Goal: Information Seeking & Learning: Compare options

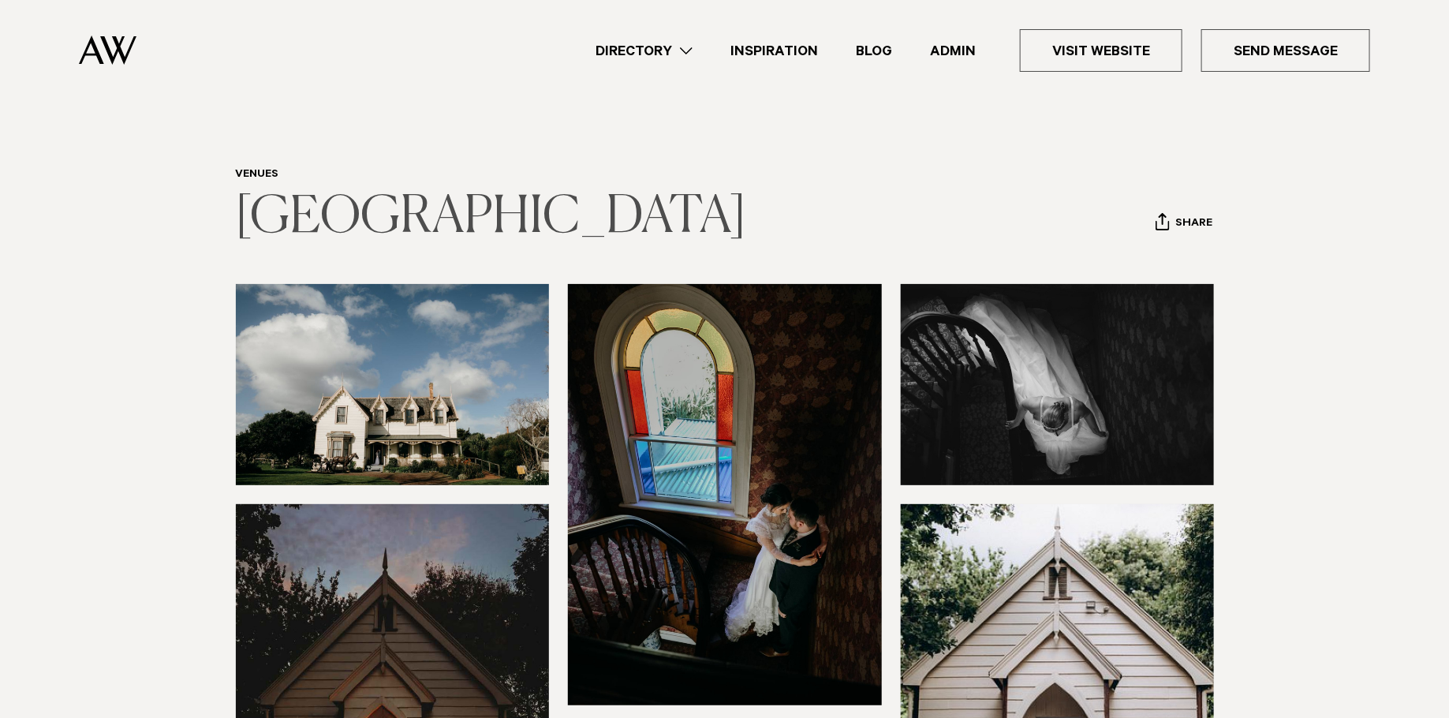
drag, startPoint x: 797, startPoint y: 224, endPoint x: 237, endPoint y: 204, distance: 560.4
click at [238, 204] on header "Venues Howick Historical Village Share Copy Link Email twitter facebook" at bounding box center [725, 207] width 978 height 78
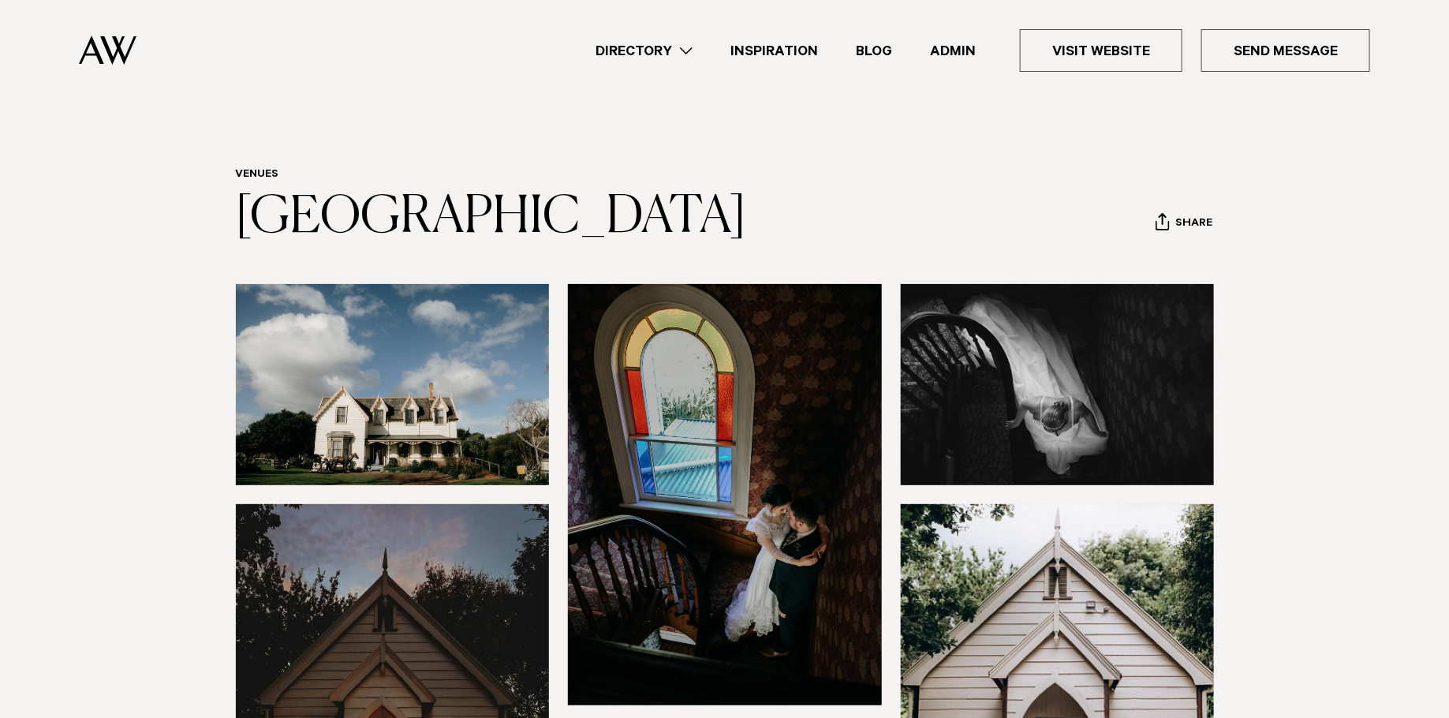
copy link "[GEOGRAPHIC_DATA]"
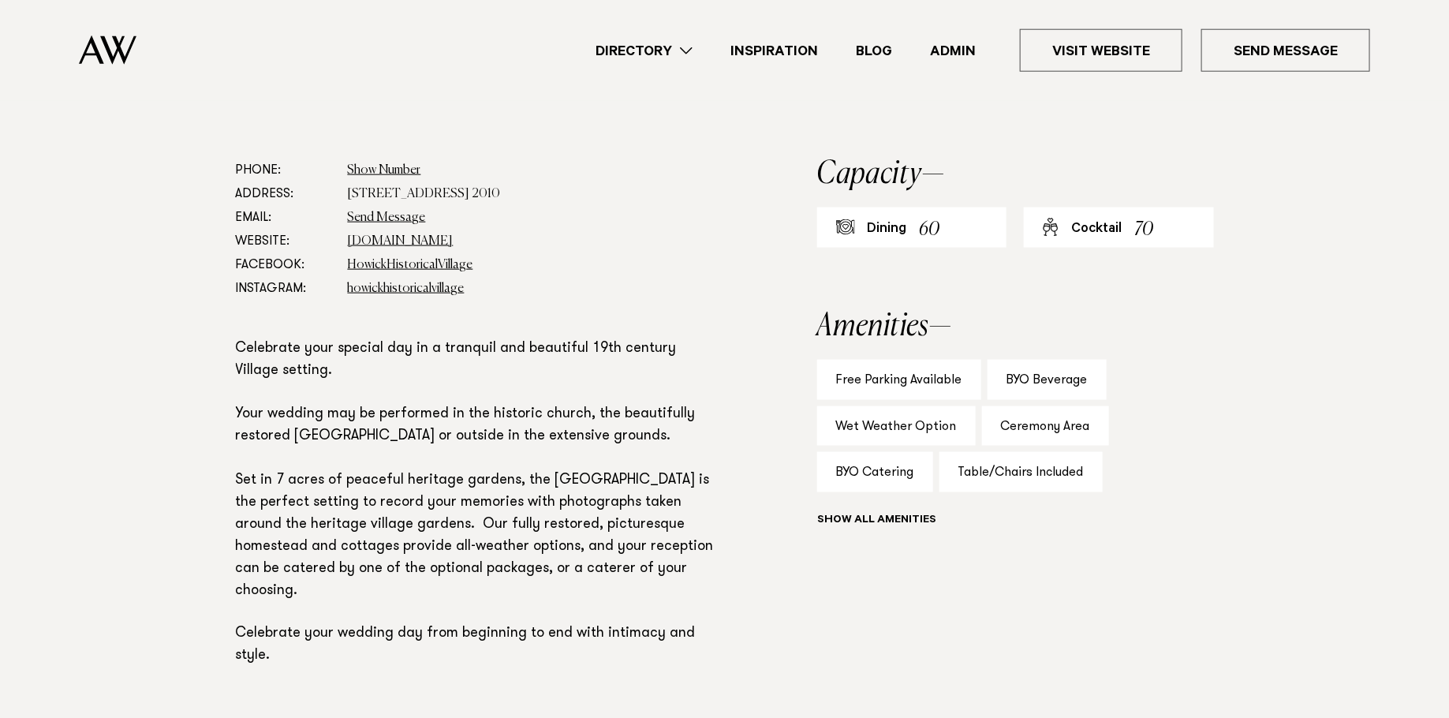
scroll to position [854, 0]
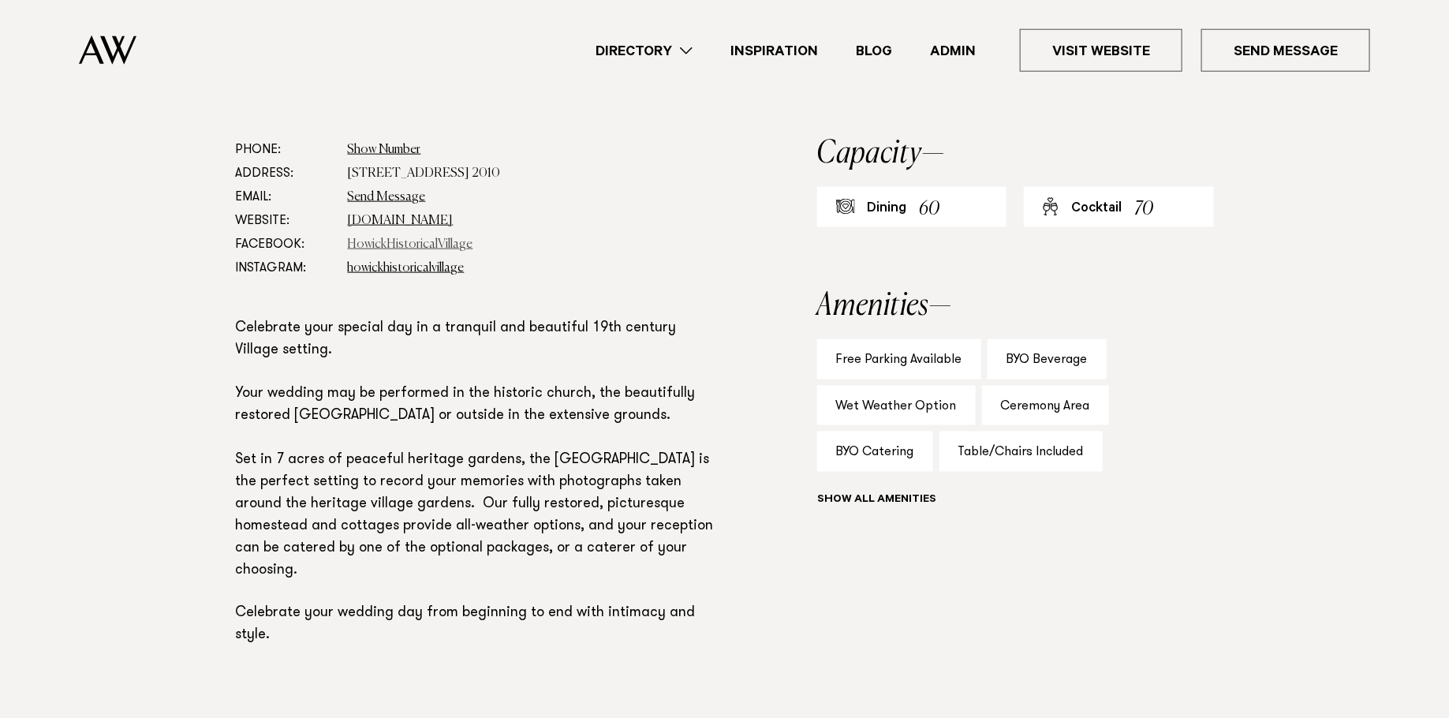
click at [371, 243] on link "HowickHistoricalVillage" at bounding box center [410, 244] width 125 height 13
click at [413, 263] on link "howickhistoricalvillage" at bounding box center [406, 268] width 117 height 13
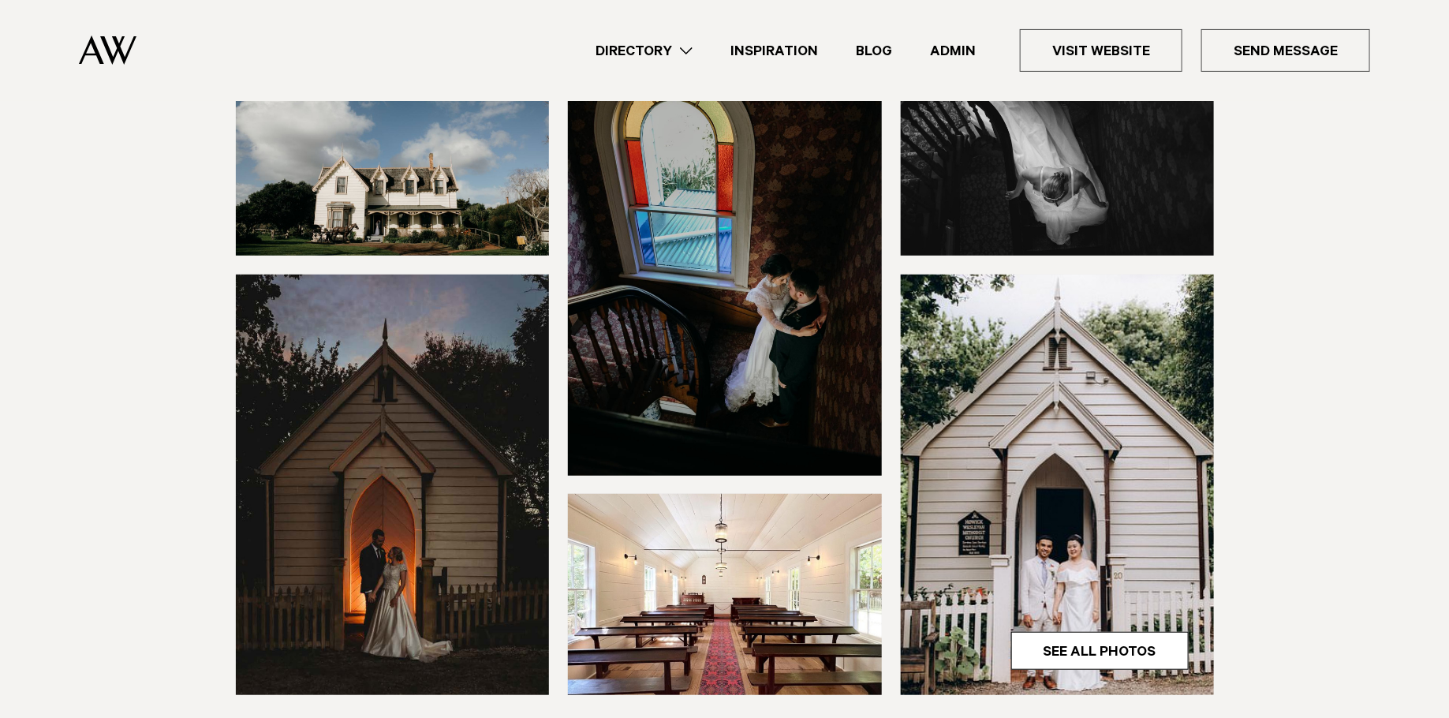
scroll to position [226, 0]
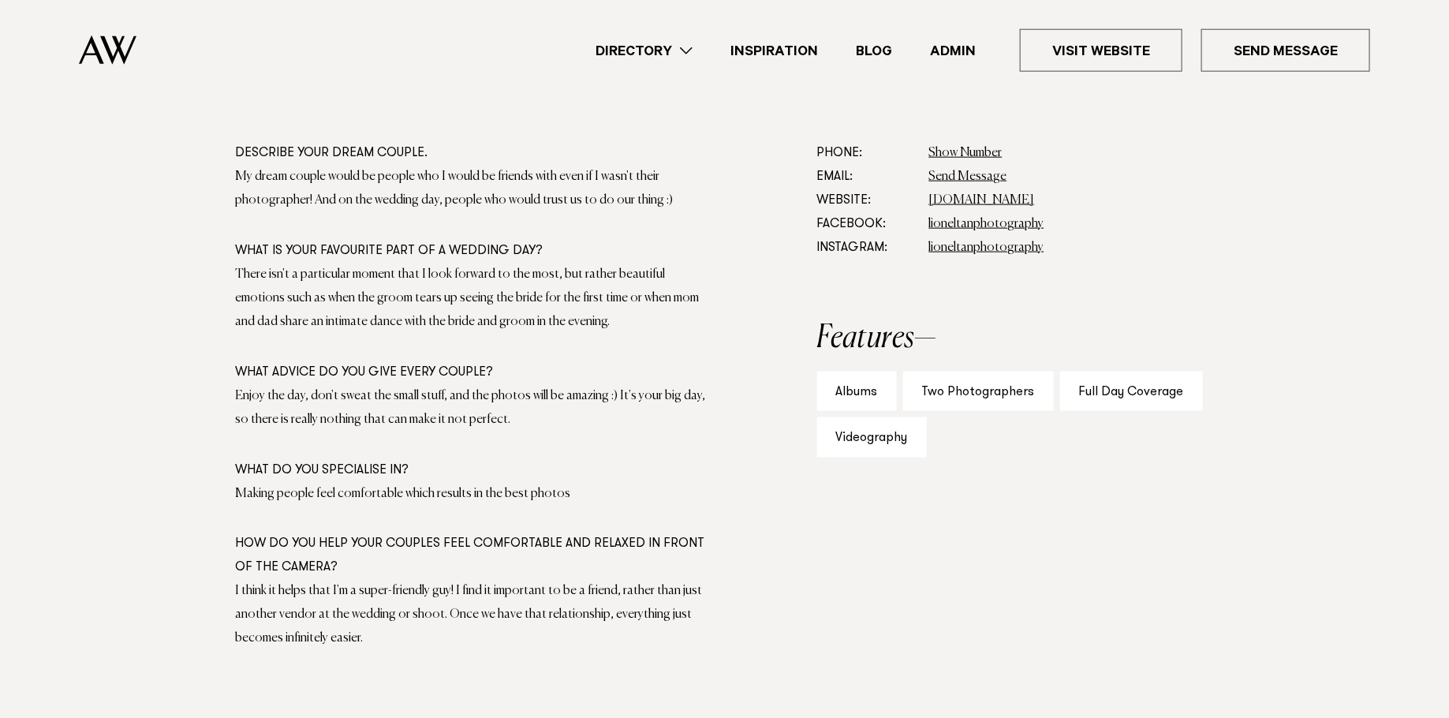
scroll to position [790, 0]
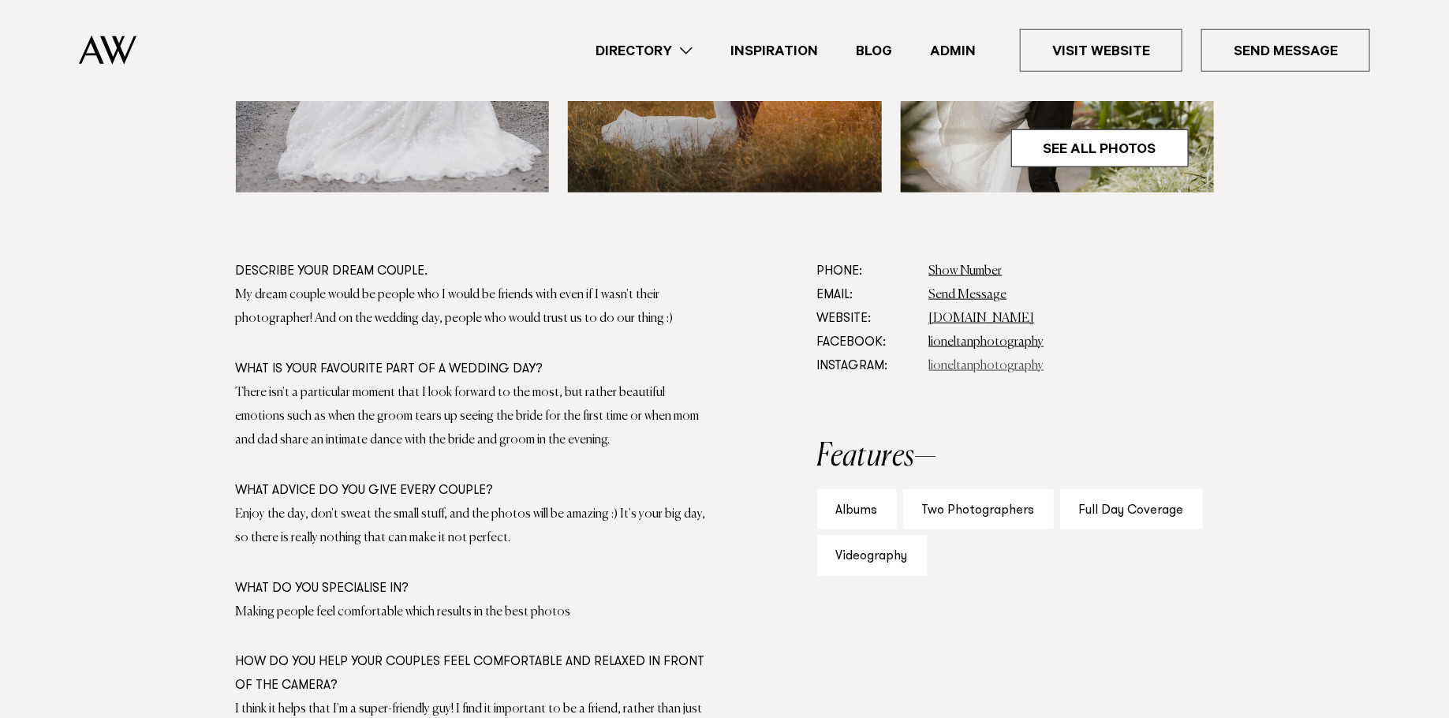
click at [963, 364] on link "lioneltanphotography" at bounding box center [986, 366] width 115 height 13
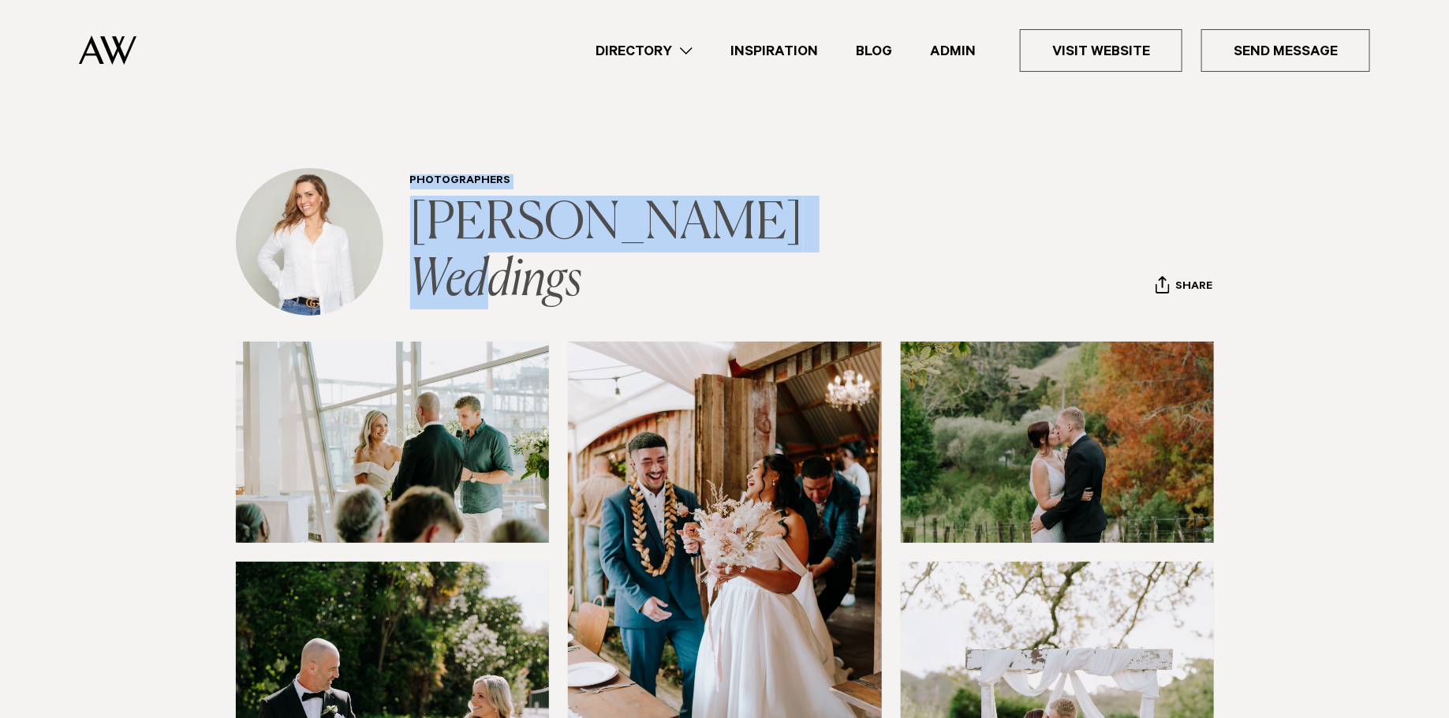
drag, startPoint x: 876, startPoint y: 254, endPoint x: 415, endPoint y: 242, distance: 461.6
click at [387, 237] on div "Photographers Amy Ryan Weddings Share Copy Link Email twitter" at bounding box center [725, 242] width 1111 height 148
copy div "Photographers Amy Ryan Weddings"
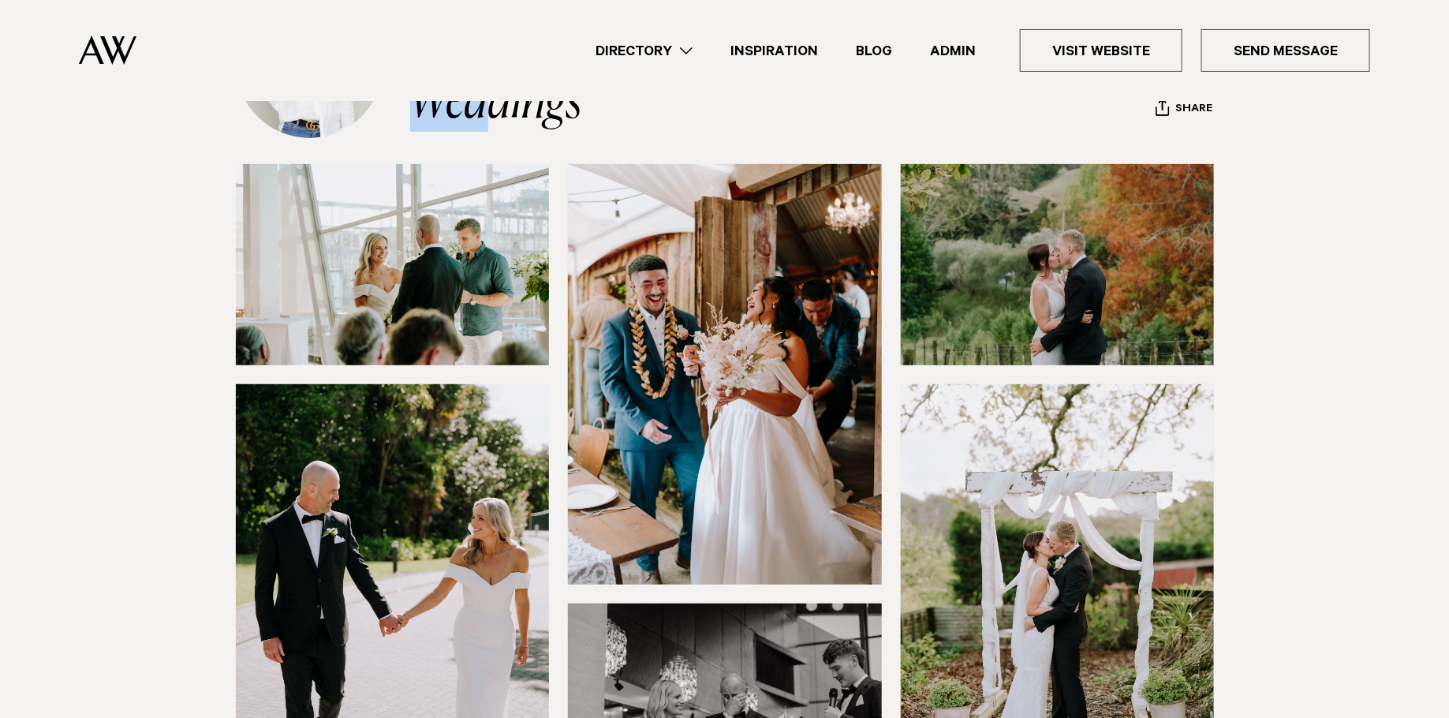
scroll to position [225, 0]
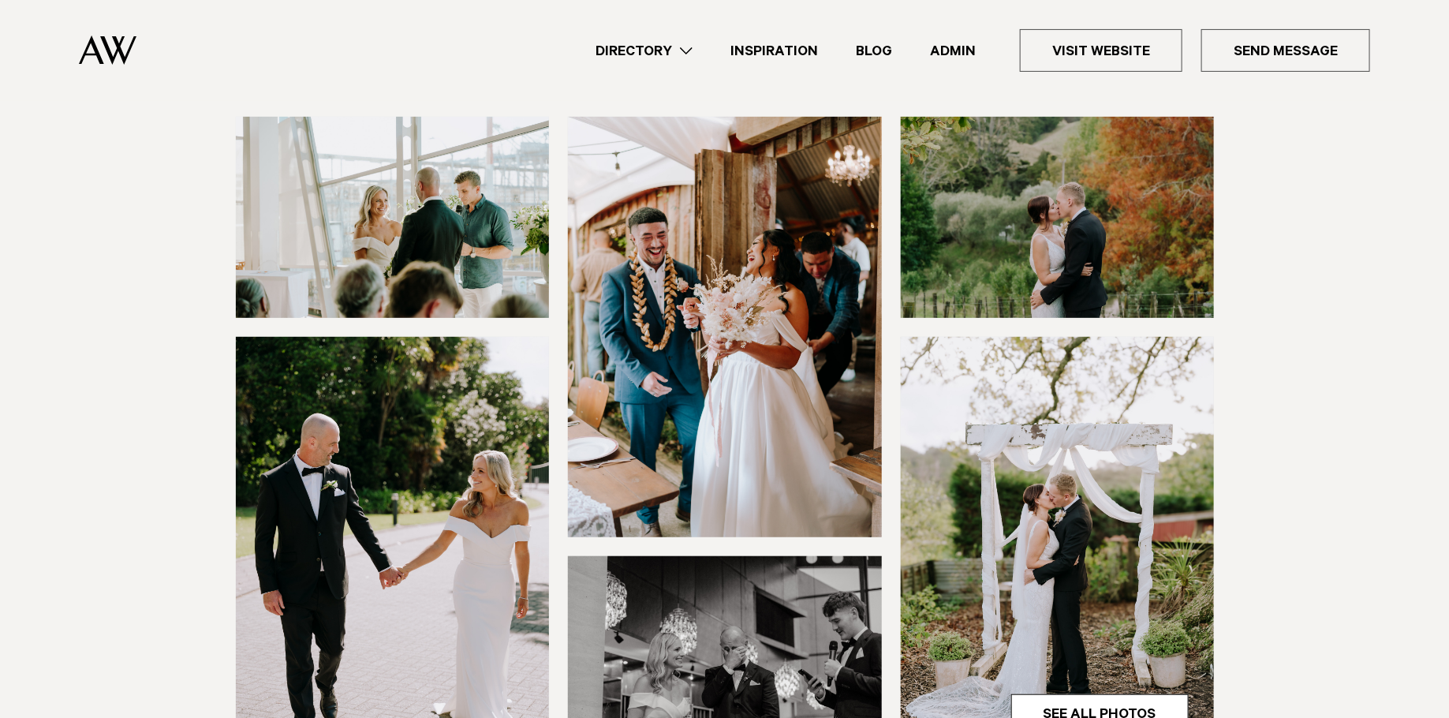
click at [985, 200] on img at bounding box center [1058, 217] width 314 height 201
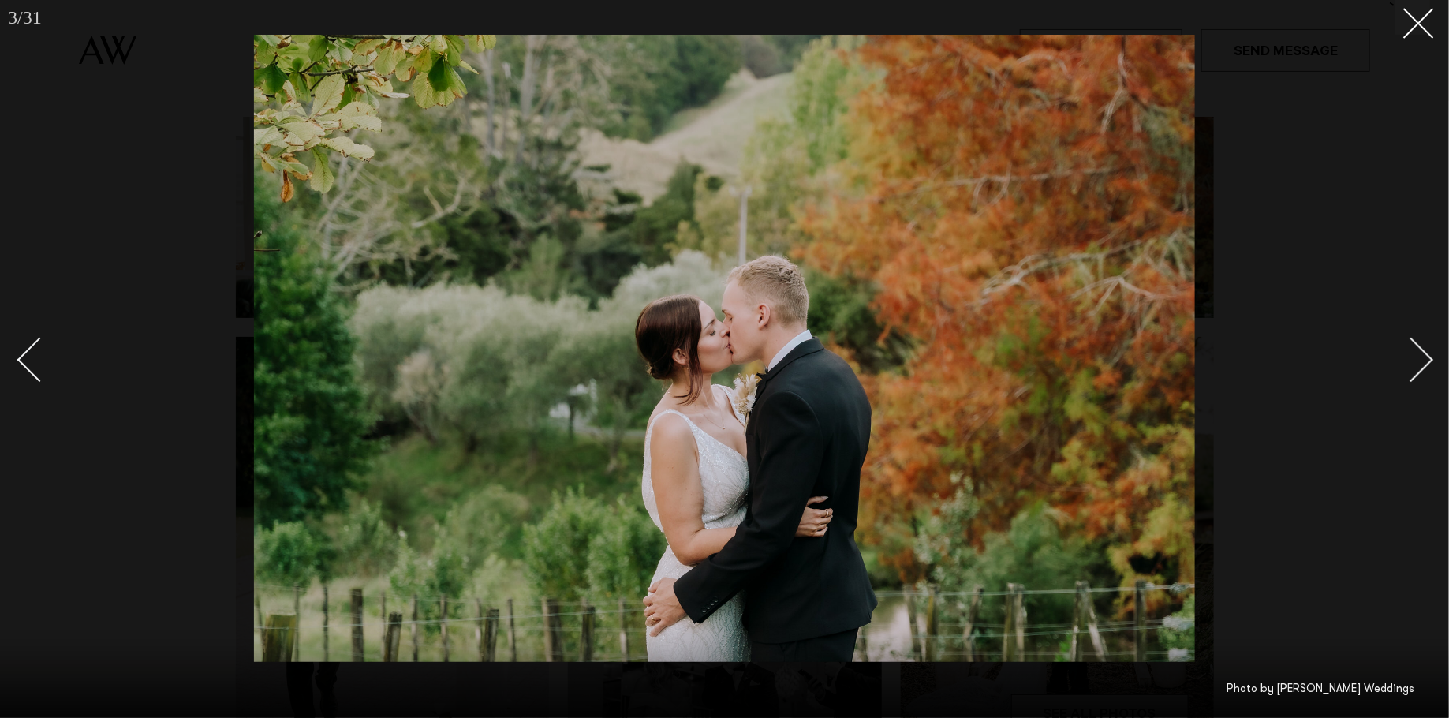
click at [1421, 357] on div "Next slide" at bounding box center [1411, 360] width 45 height 45
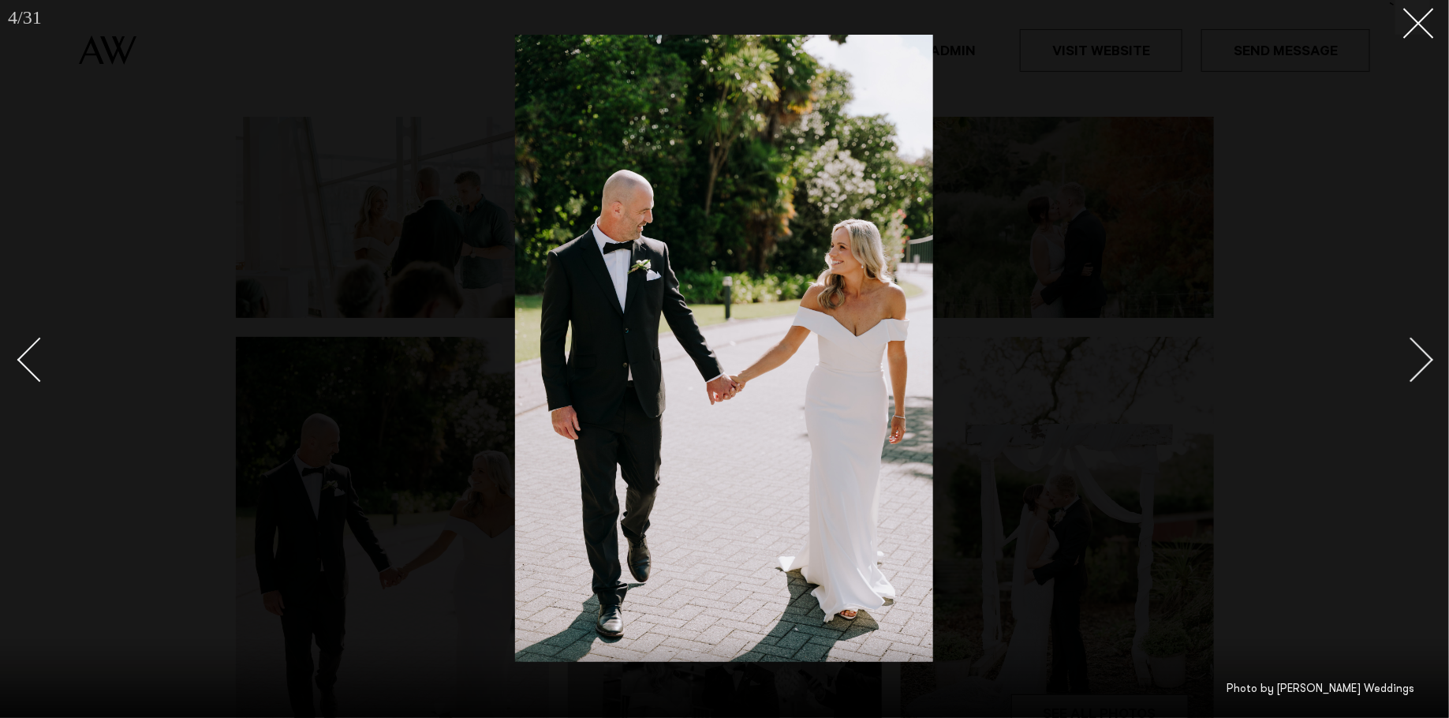
click at [1421, 357] on div "Next slide" at bounding box center [1411, 360] width 45 height 45
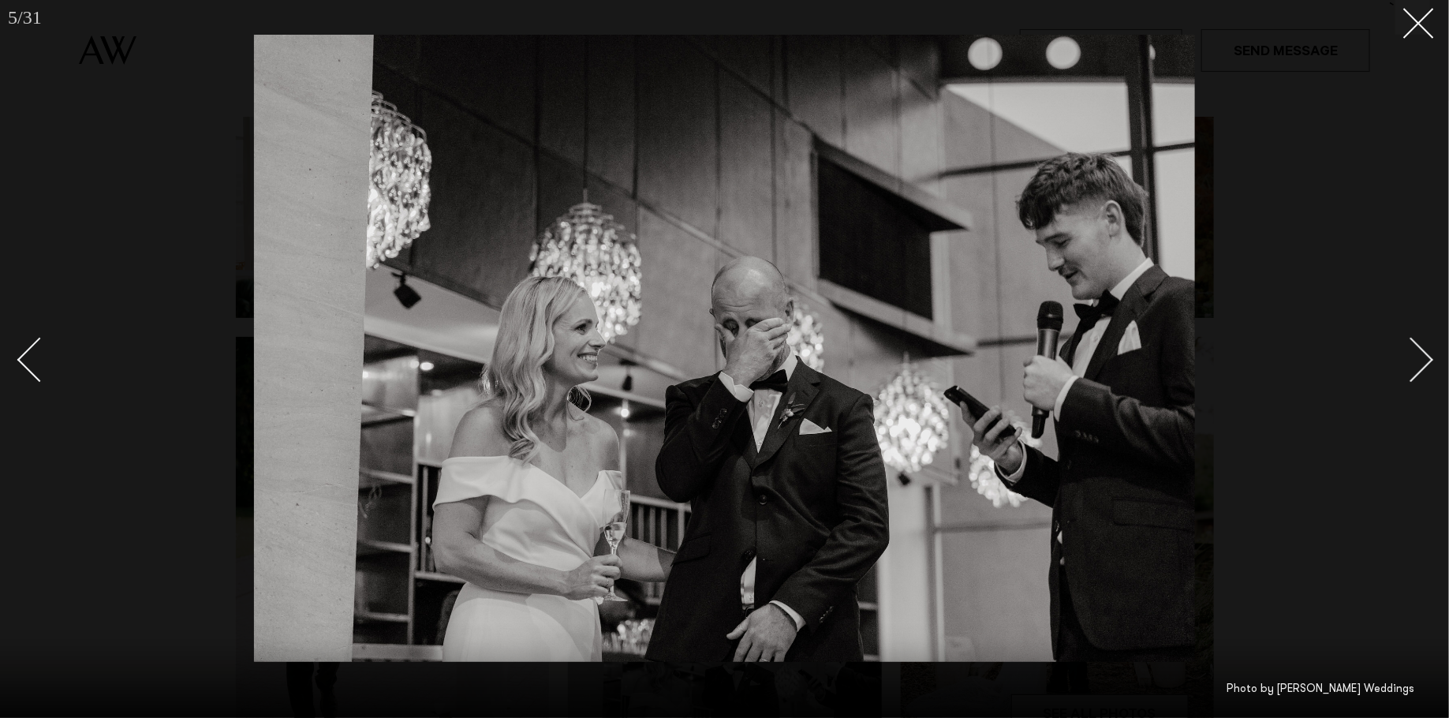
click at [1421, 357] on div "Next slide" at bounding box center [1411, 360] width 45 height 45
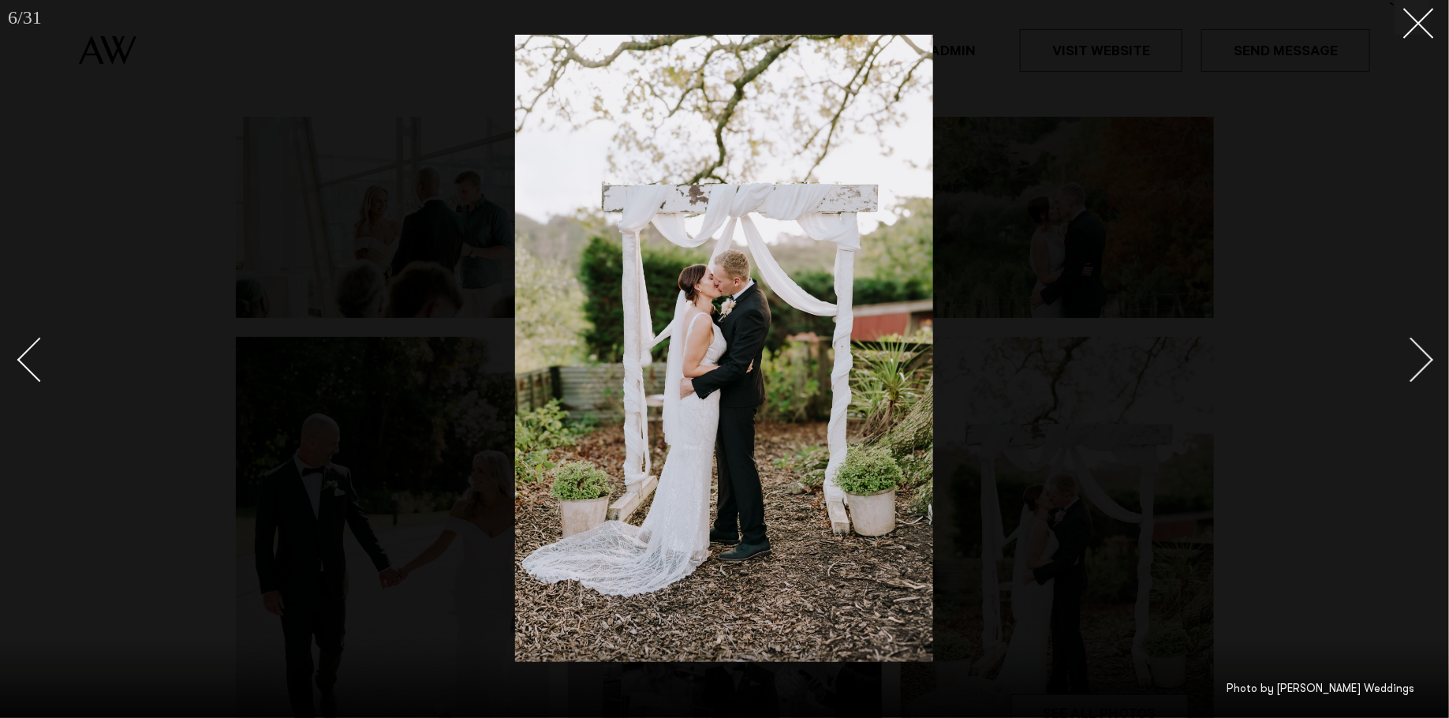
click at [1421, 357] on div "Next slide" at bounding box center [1411, 360] width 45 height 45
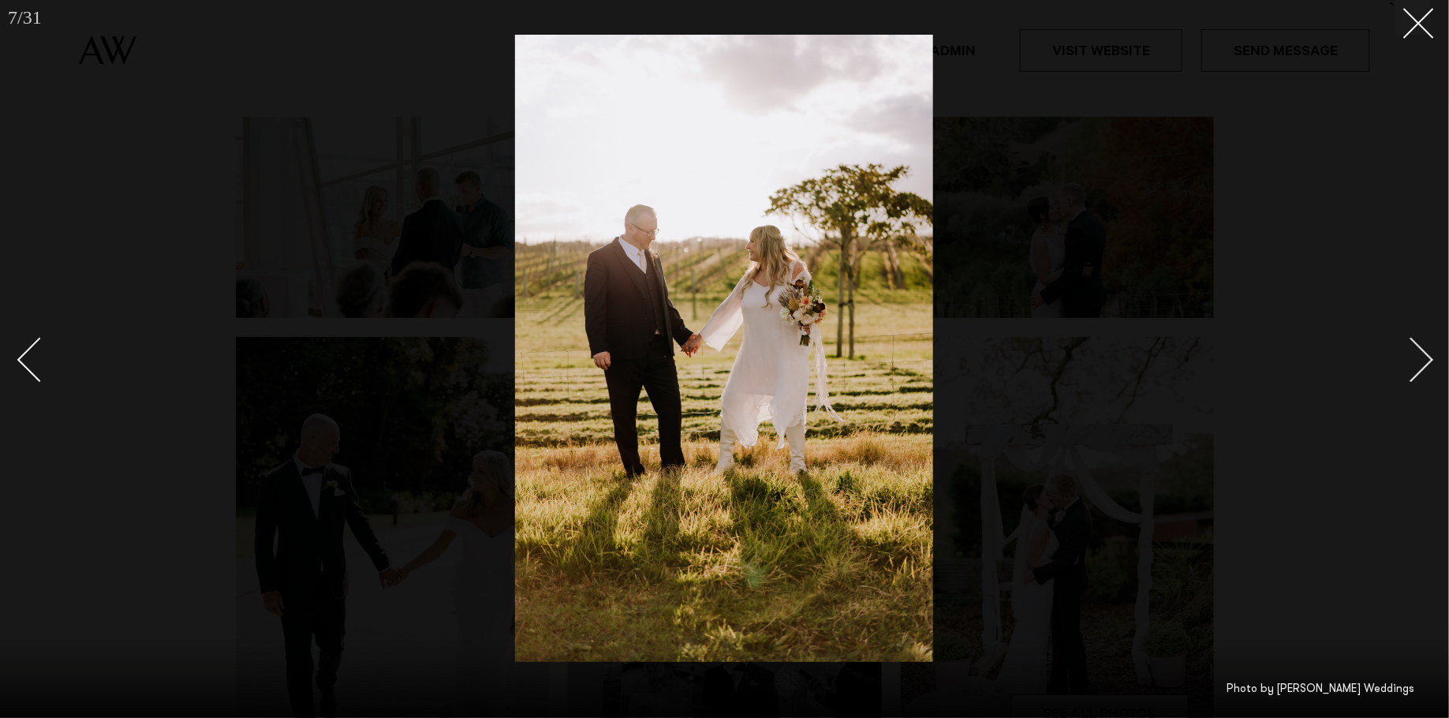
click at [1422, 357] on div "Next slide" at bounding box center [1411, 360] width 45 height 45
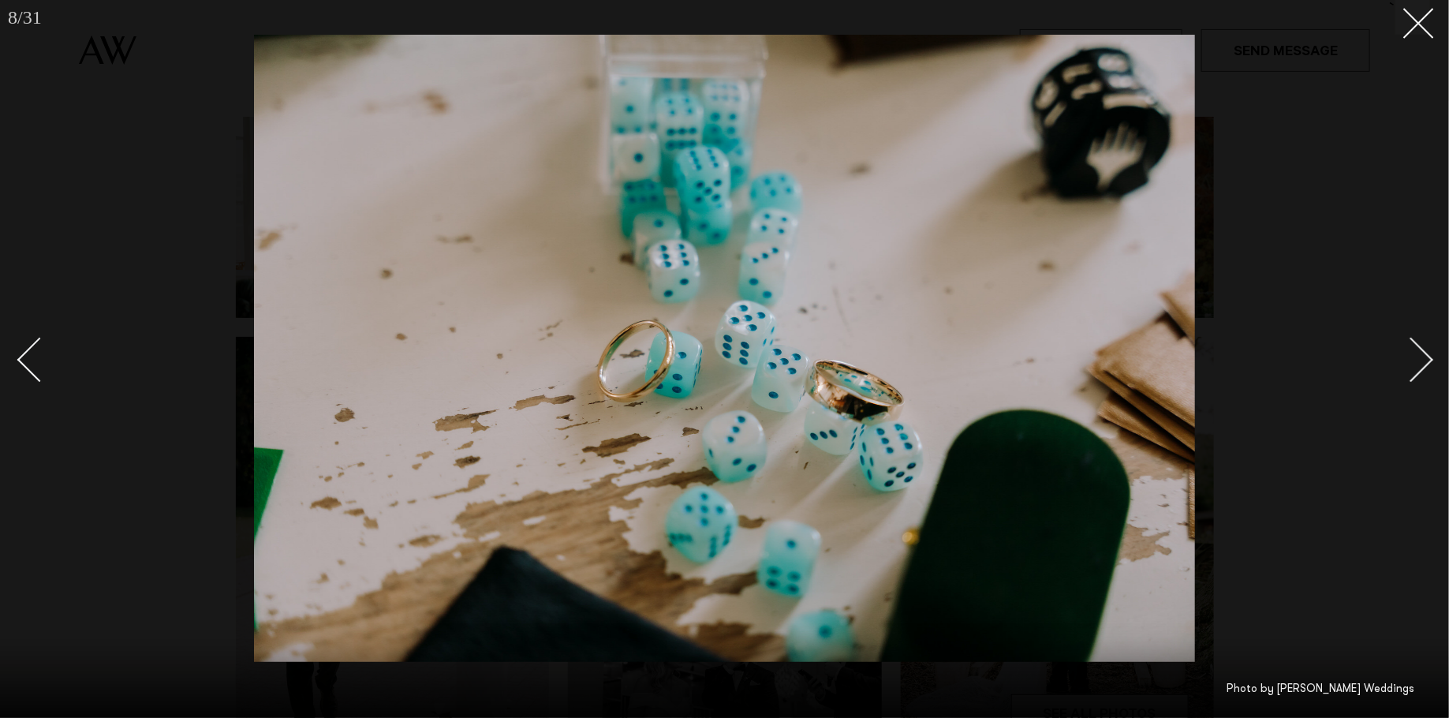
click at [1422, 357] on div "Next slide" at bounding box center [1411, 360] width 45 height 45
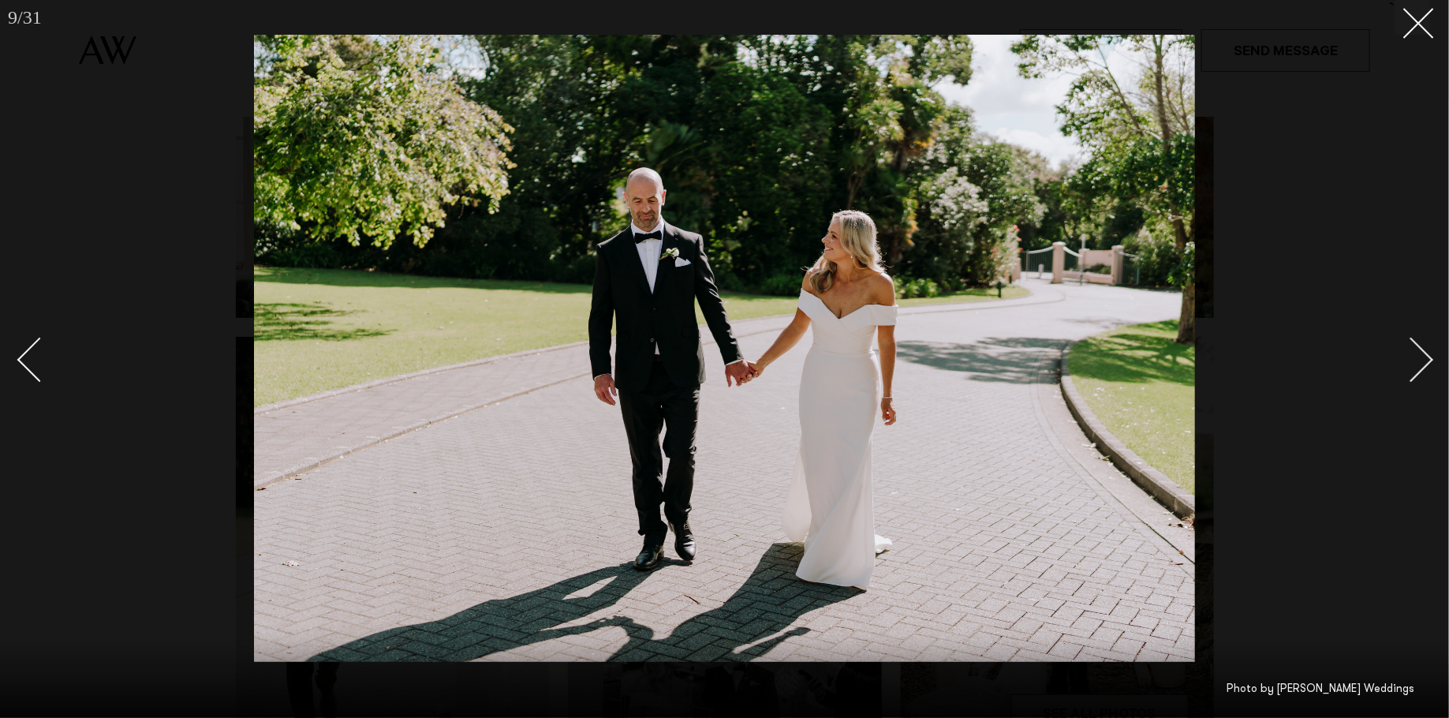
click at [1422, 357] on div "Next slide" at bounding box center [1411, 360] width 45 height 45
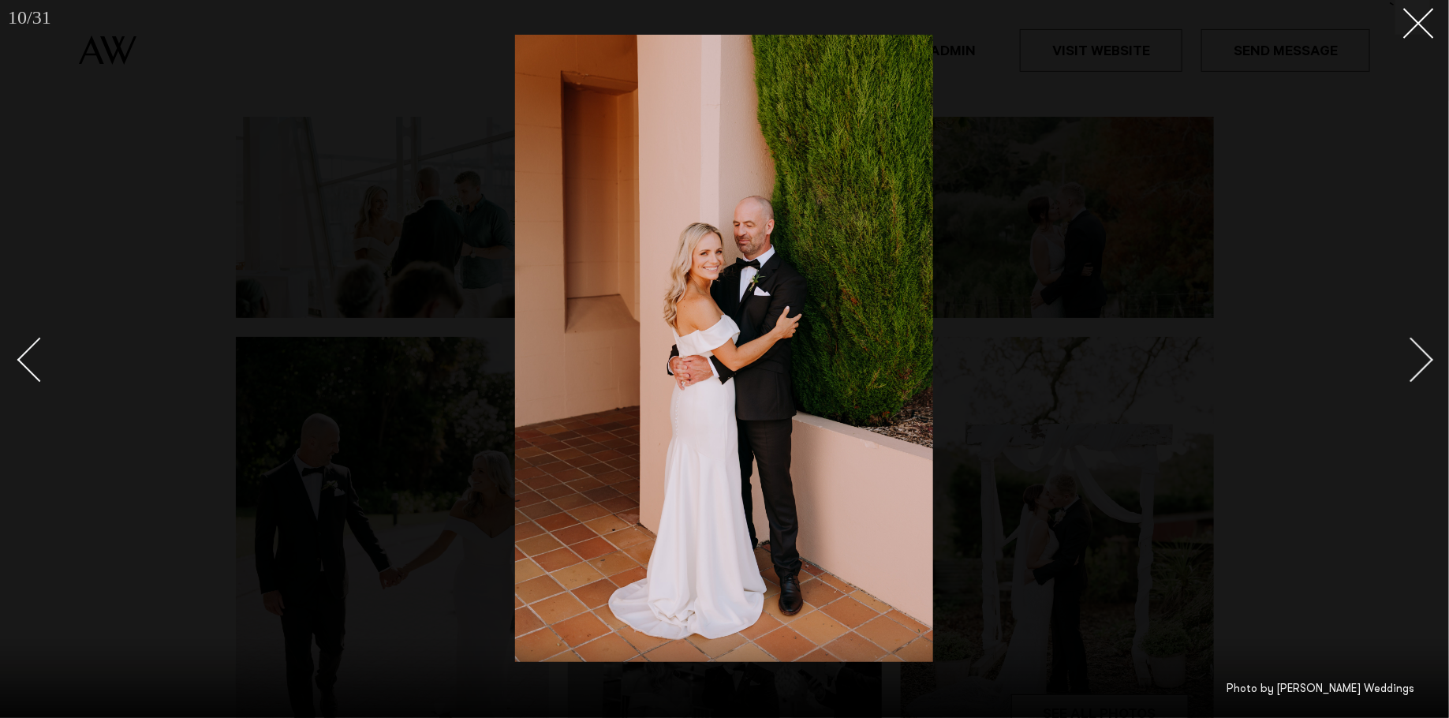
click at [1422, 357] on div "Next slide" at bounding box center [1411, 360] width 45 height 45
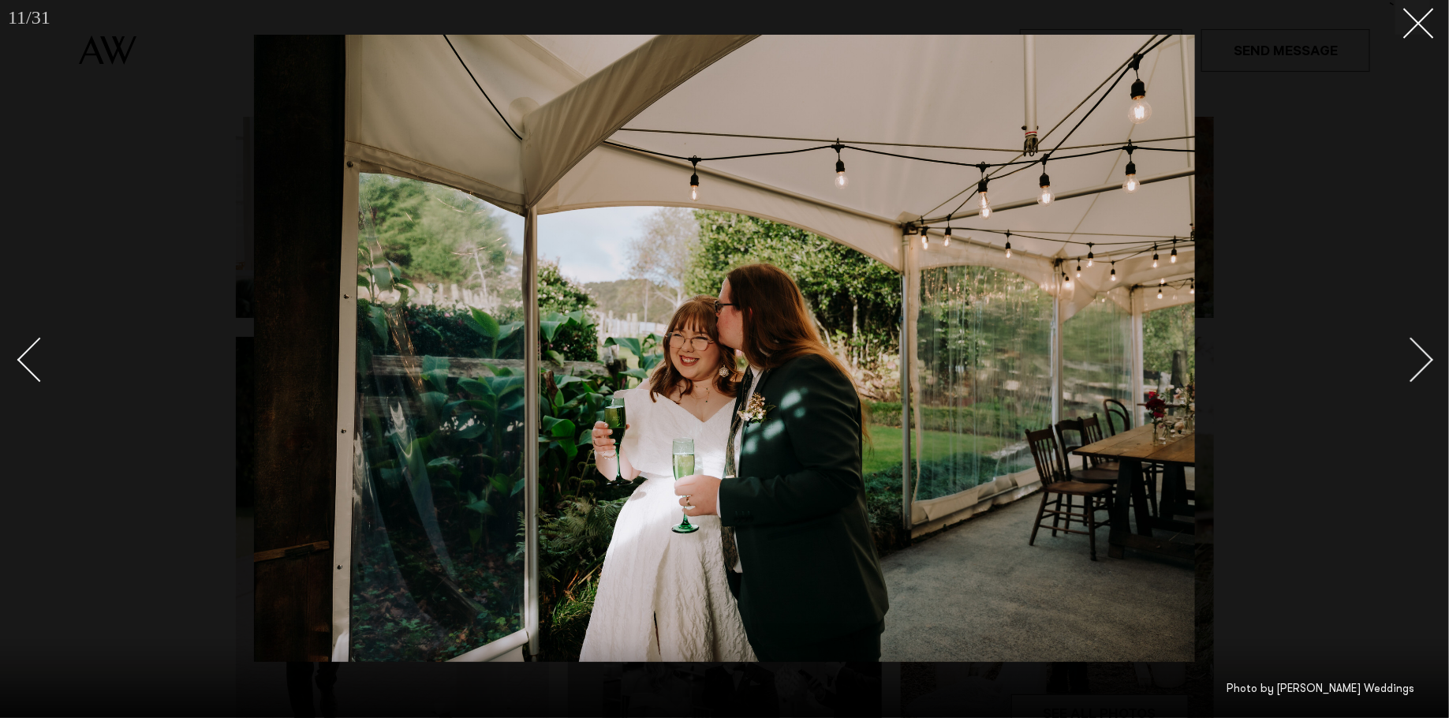
click at [1422, 357] on div "Next slide" at bounding box center [1411, 360] width 45 height 45
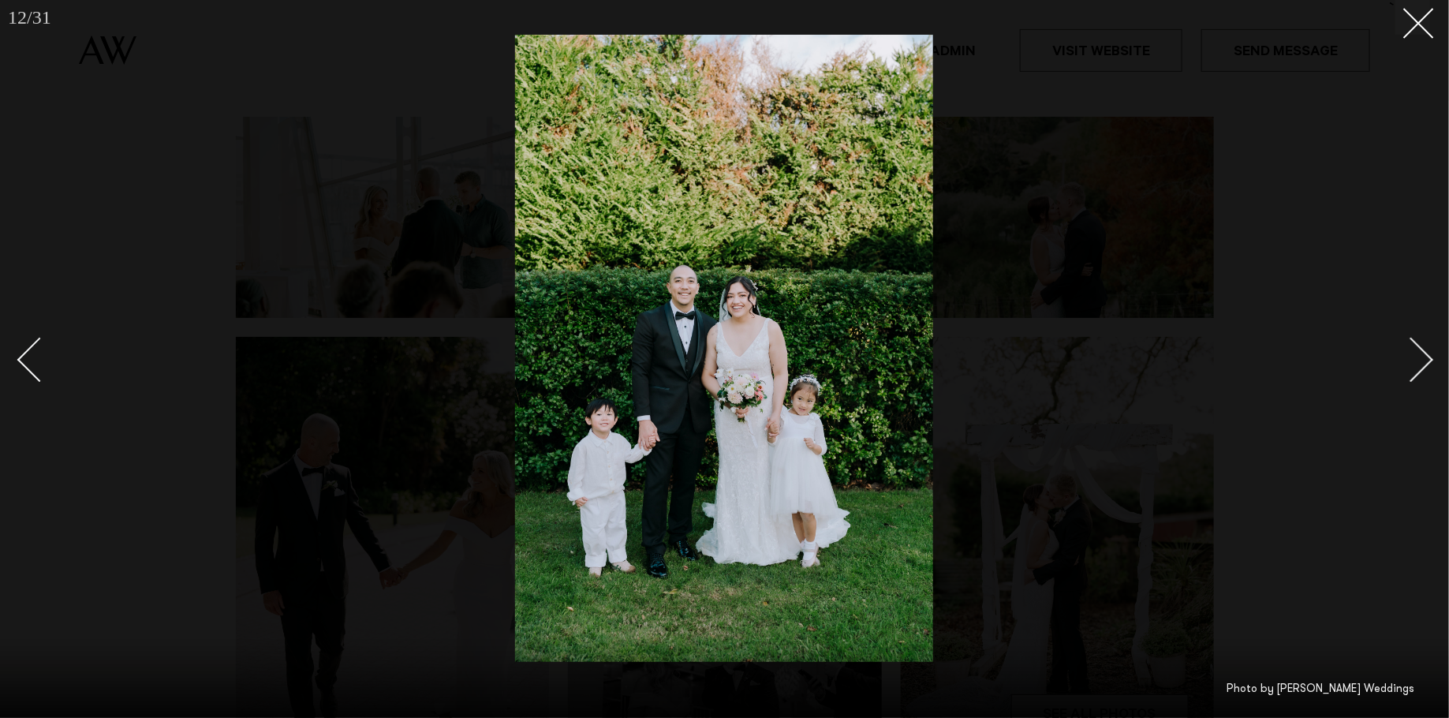
click at [1422, 357] on div "Next slide" at bounding box center [1411, 360] width 45 height 45
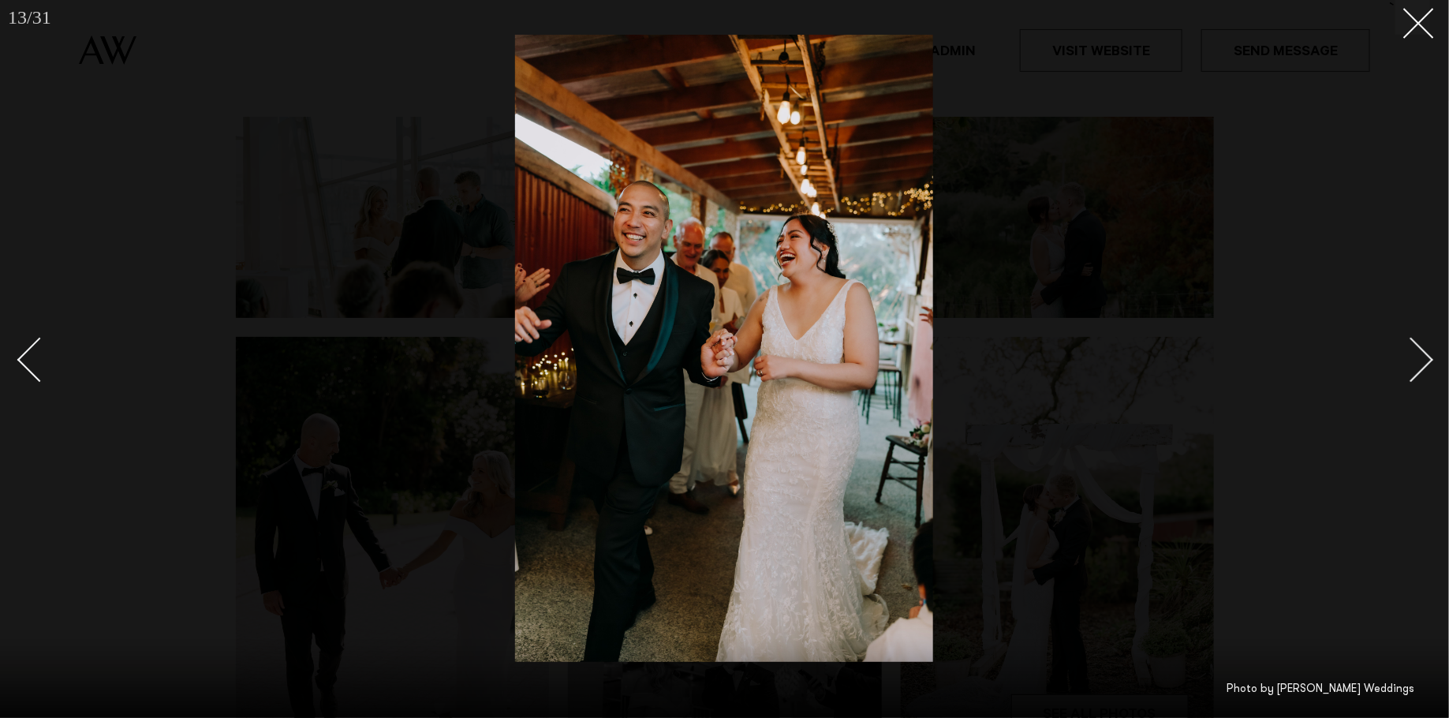
click at [1422, 357] on div "Next slide" at bounding box center [1411, 360] width 45 height 45
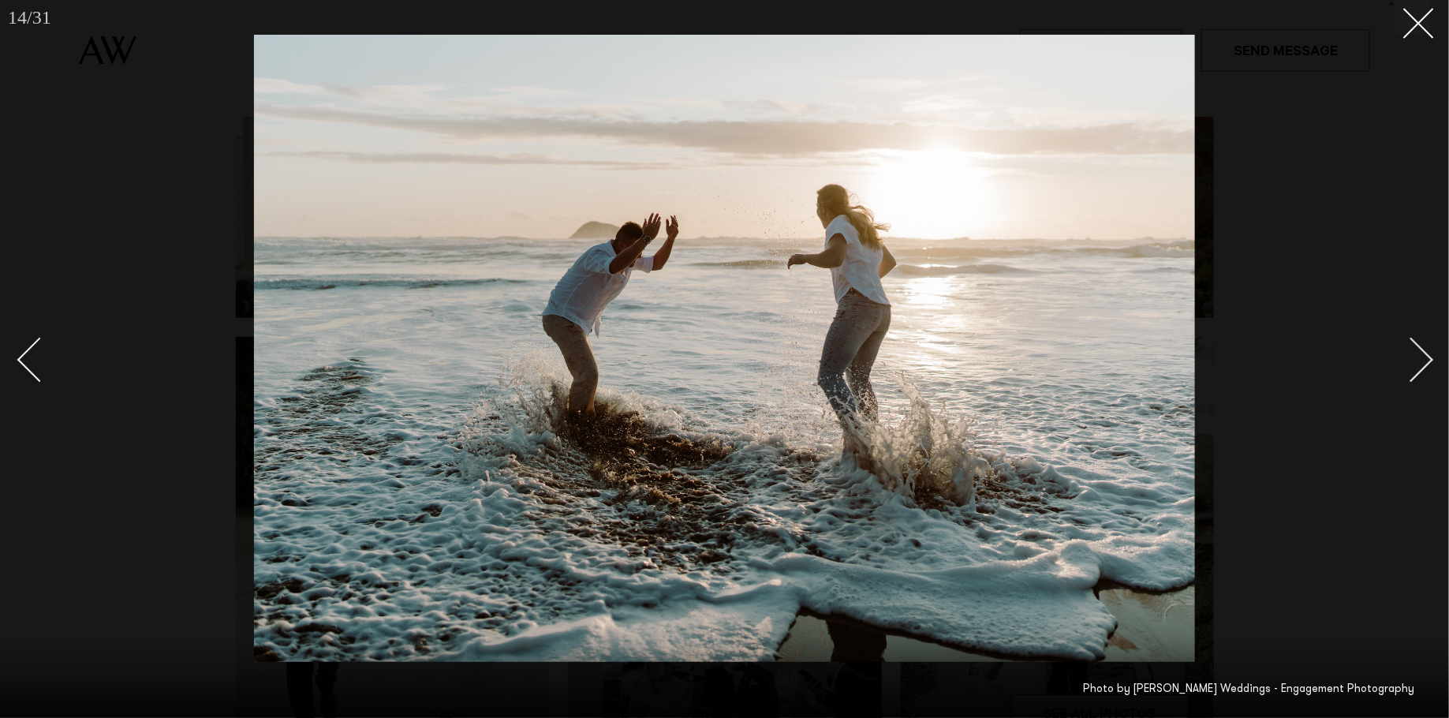
click at [1422, 357] on div "Next slide" at bounding box center [1411, 360] width 45 height 45
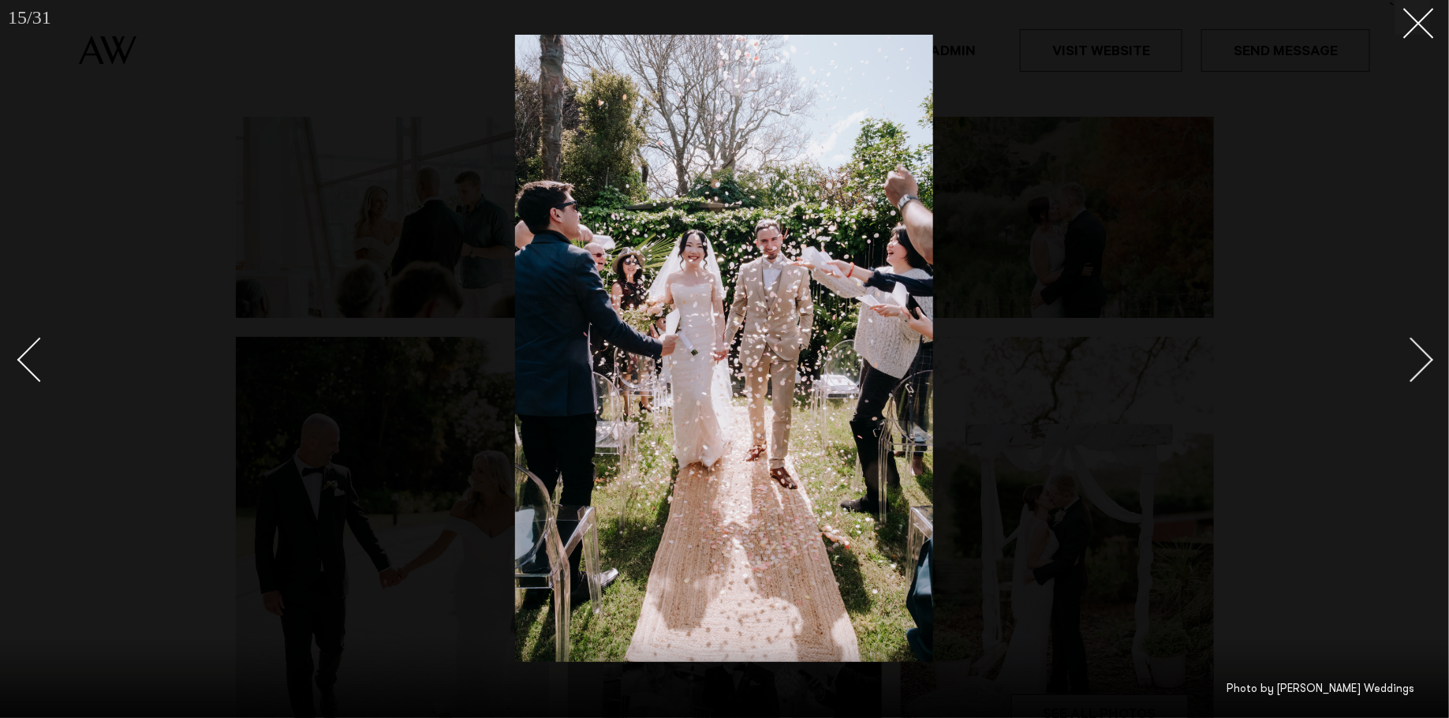
click at [1422, 357] on div "Next slide" at bounding box center [1411, 360] width 45 height 45
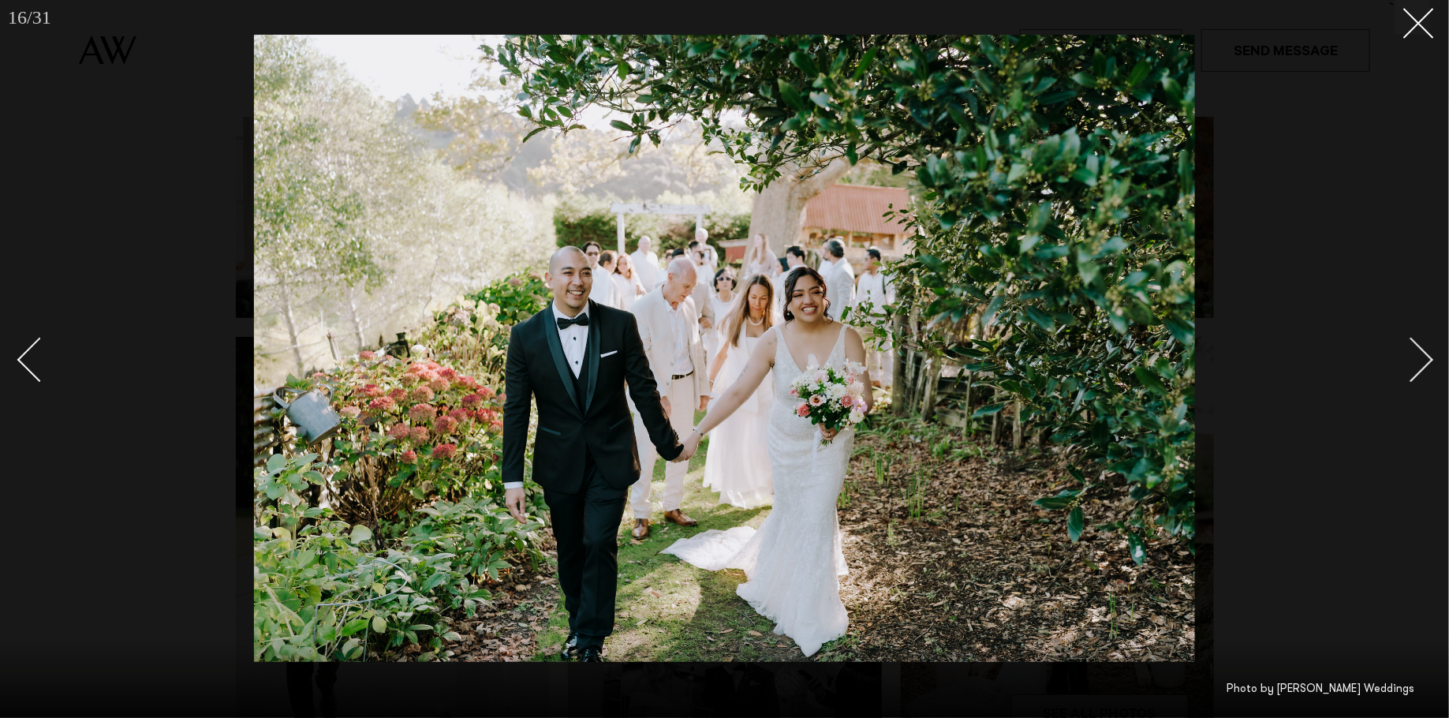
click at [1422, 357] on div "Next slide" at bounding box center [1411, 360] width 45 height 45
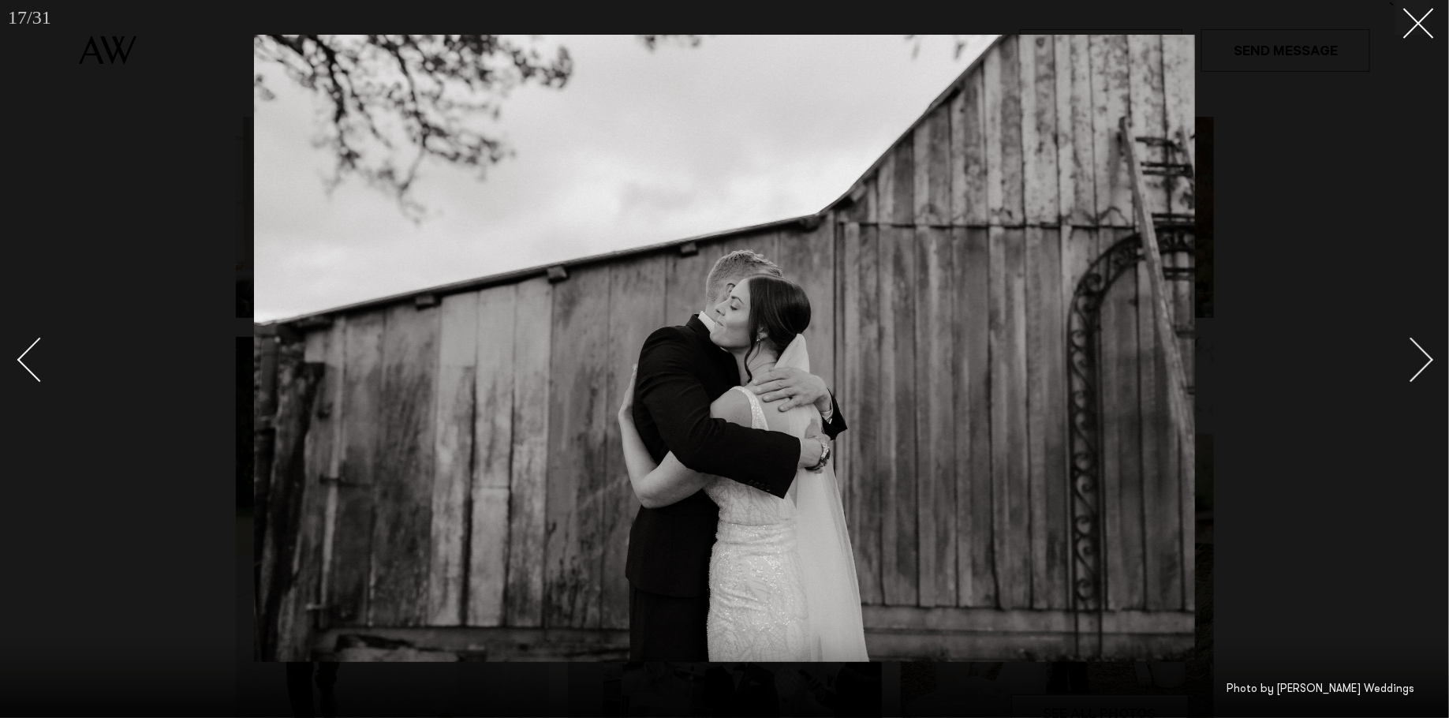
click at [1422, 357] on div "Next slide" at bounding box center [1411, 360] width 45 height 45
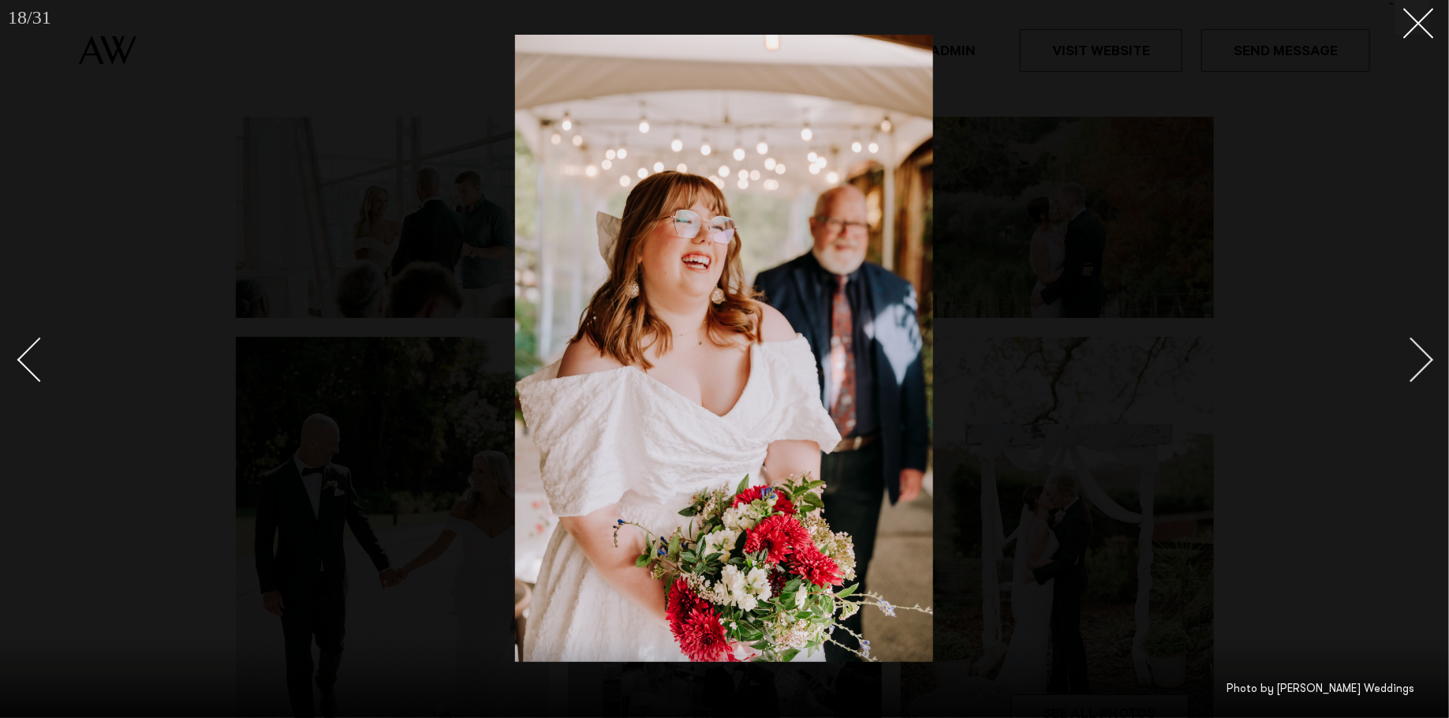
click at [1422, 357] on div "Next slide" at bounding box center [1411, 360] width 45 height 45
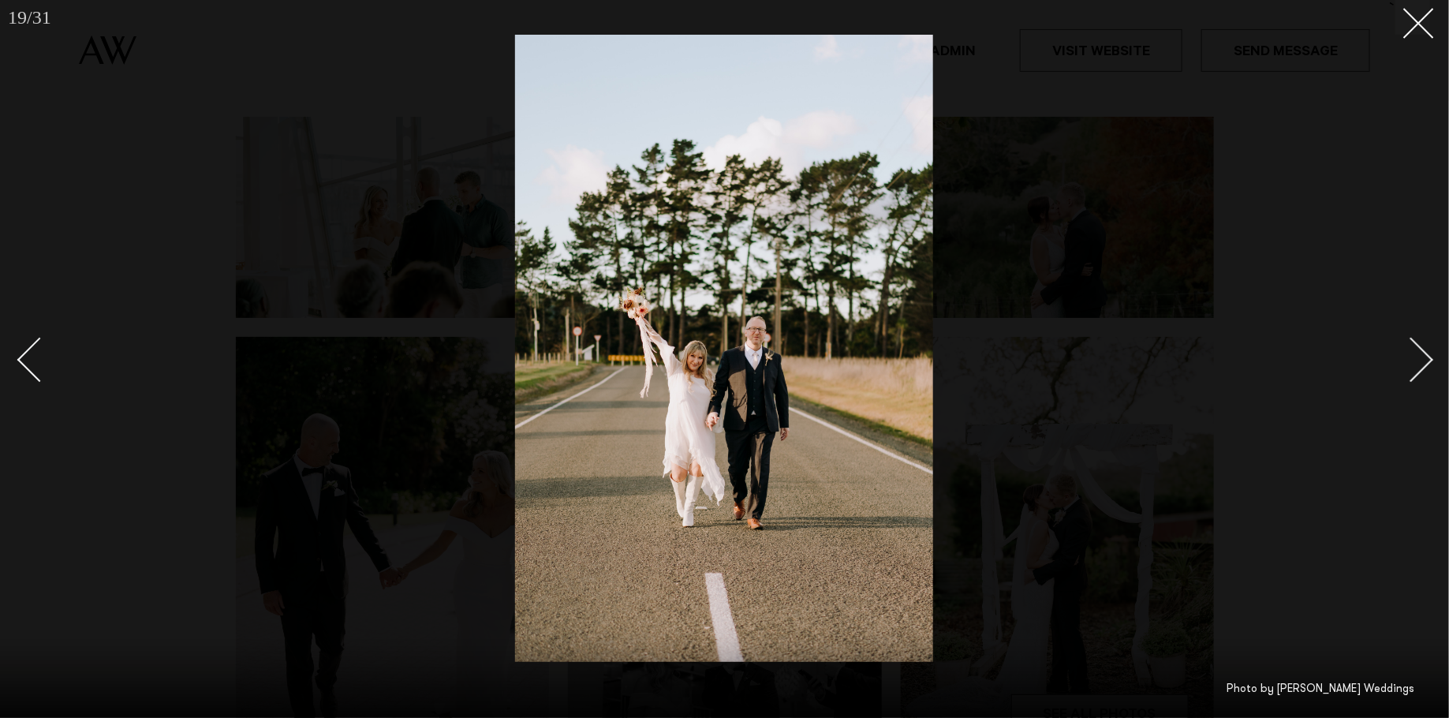
click at [1422, 357] on div "Next slide" at bounding box center [1411, 360] width 45 height 45
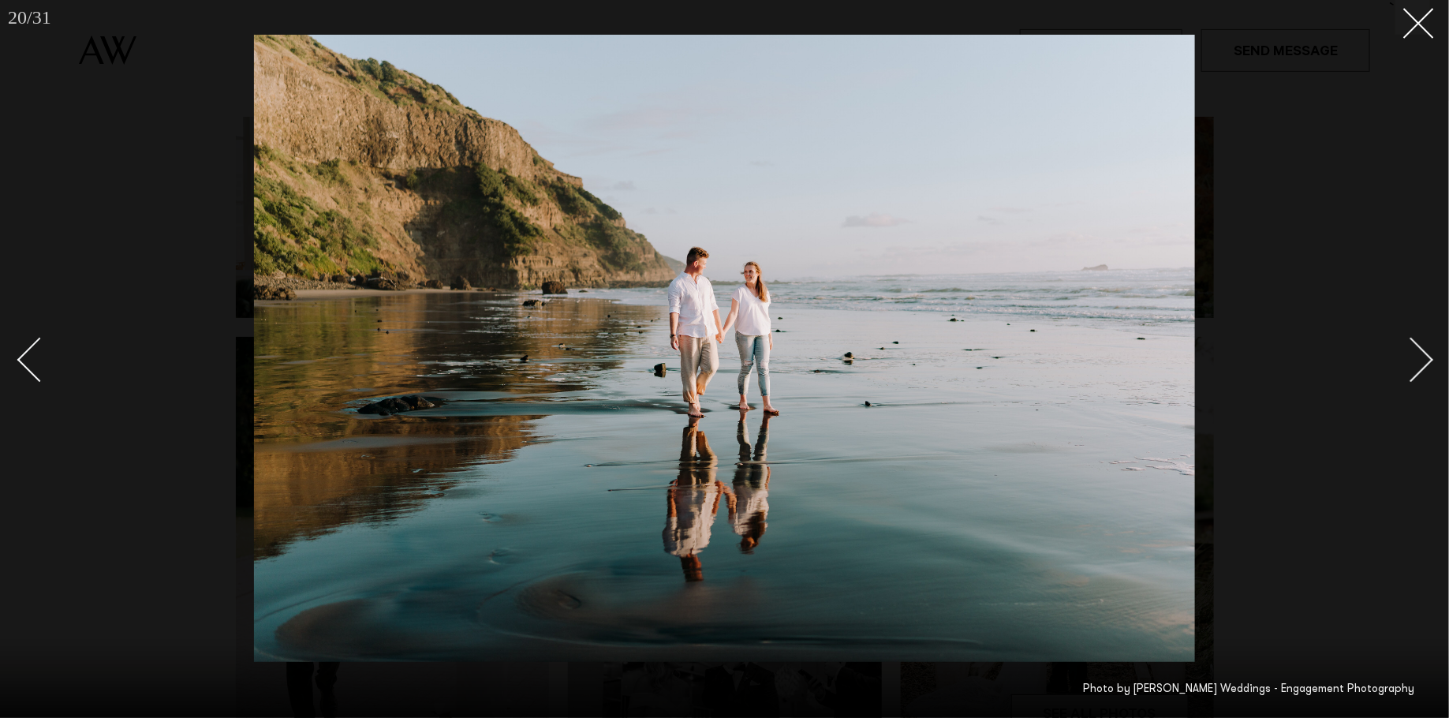
click at [1422, 357] on div "Next slide" at bounding box center [1411, 360] width 45 height 45
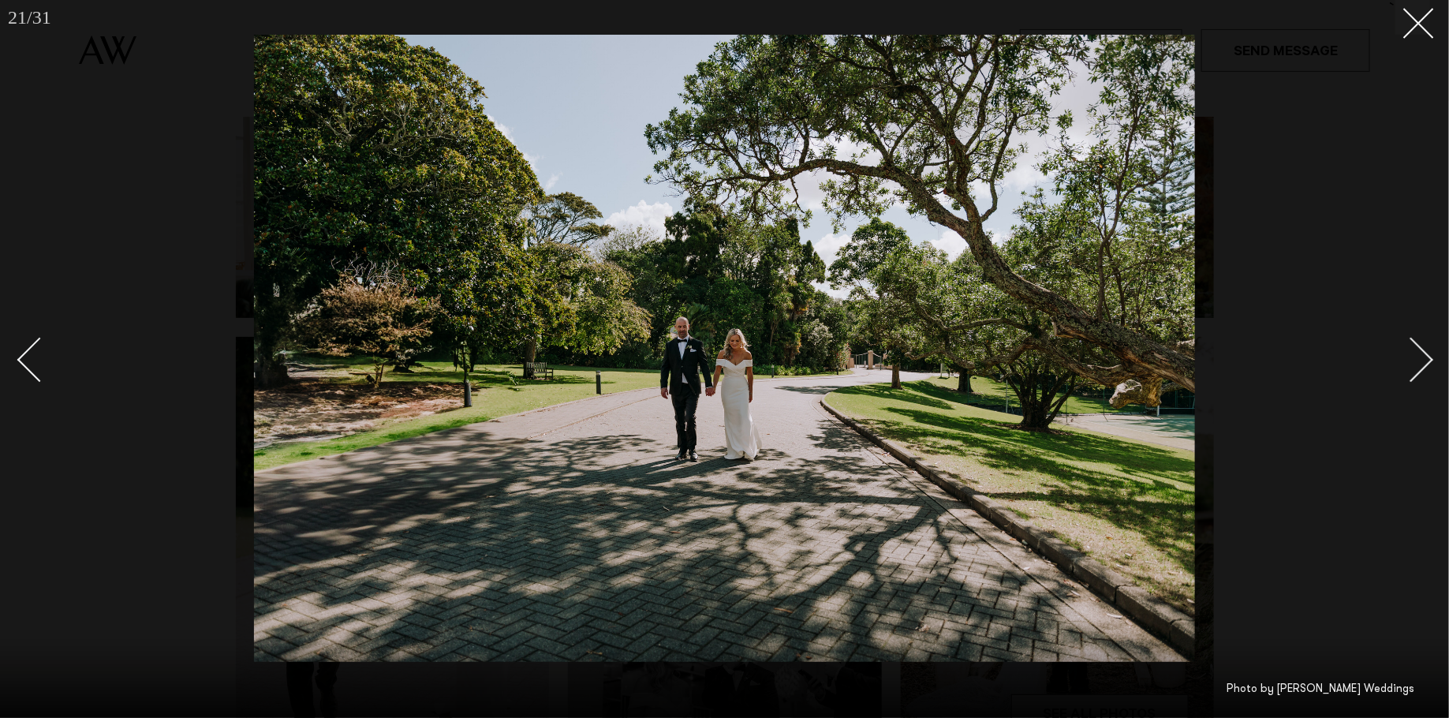
click at [1422, 357] on div "Next slide" at bounding box center [1411, 360] width 45 height 45
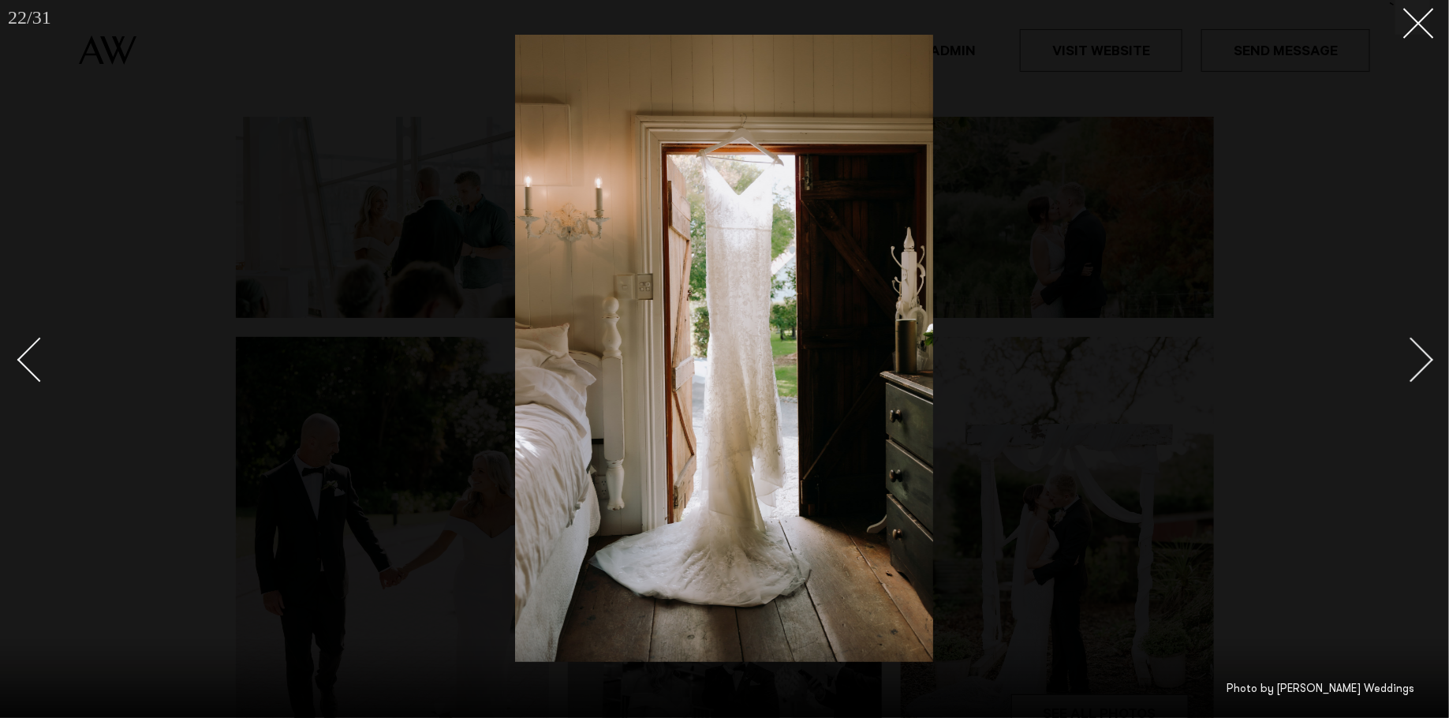
click at [1422, 357] on div "Next slide" at bounding box center [1411, 360] width 45 height 45
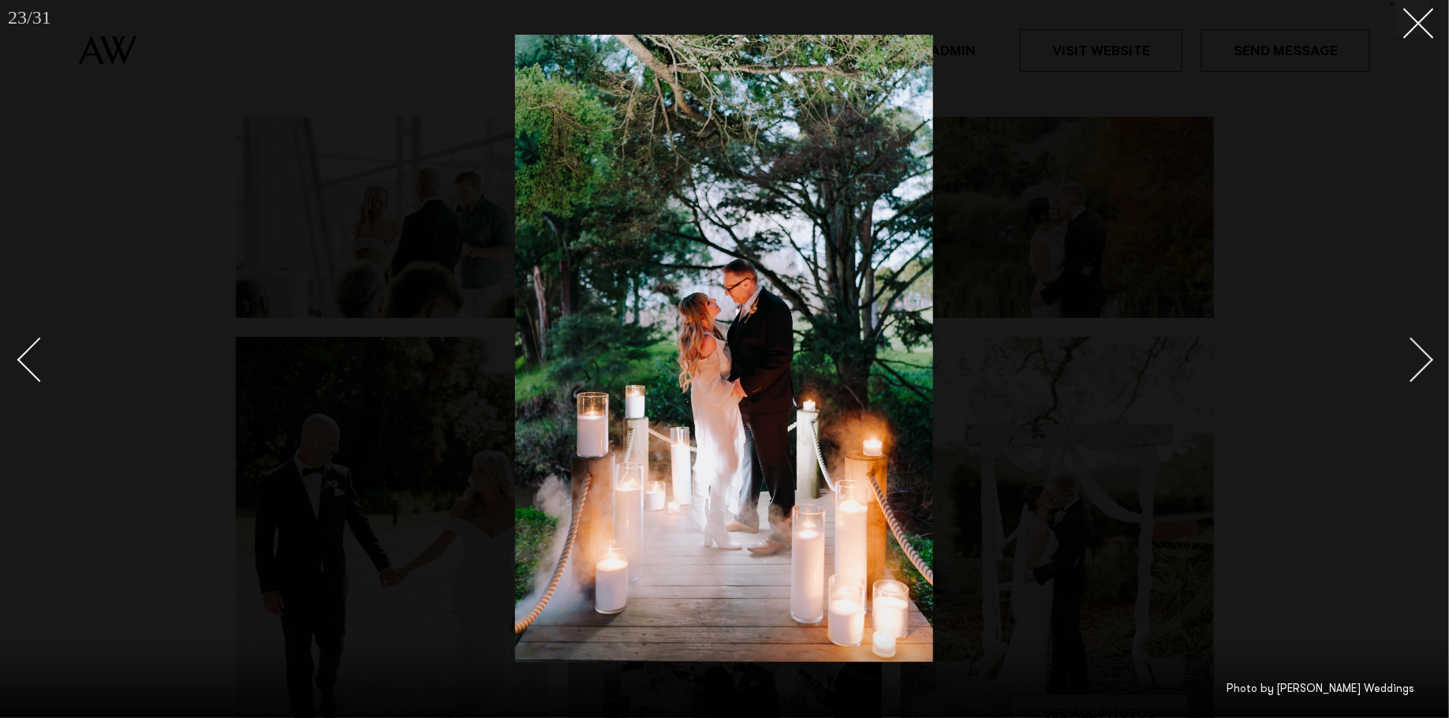
click at [1422, 357] on div "Next slide" at bounding box center [1411, 360] width 45 height 45
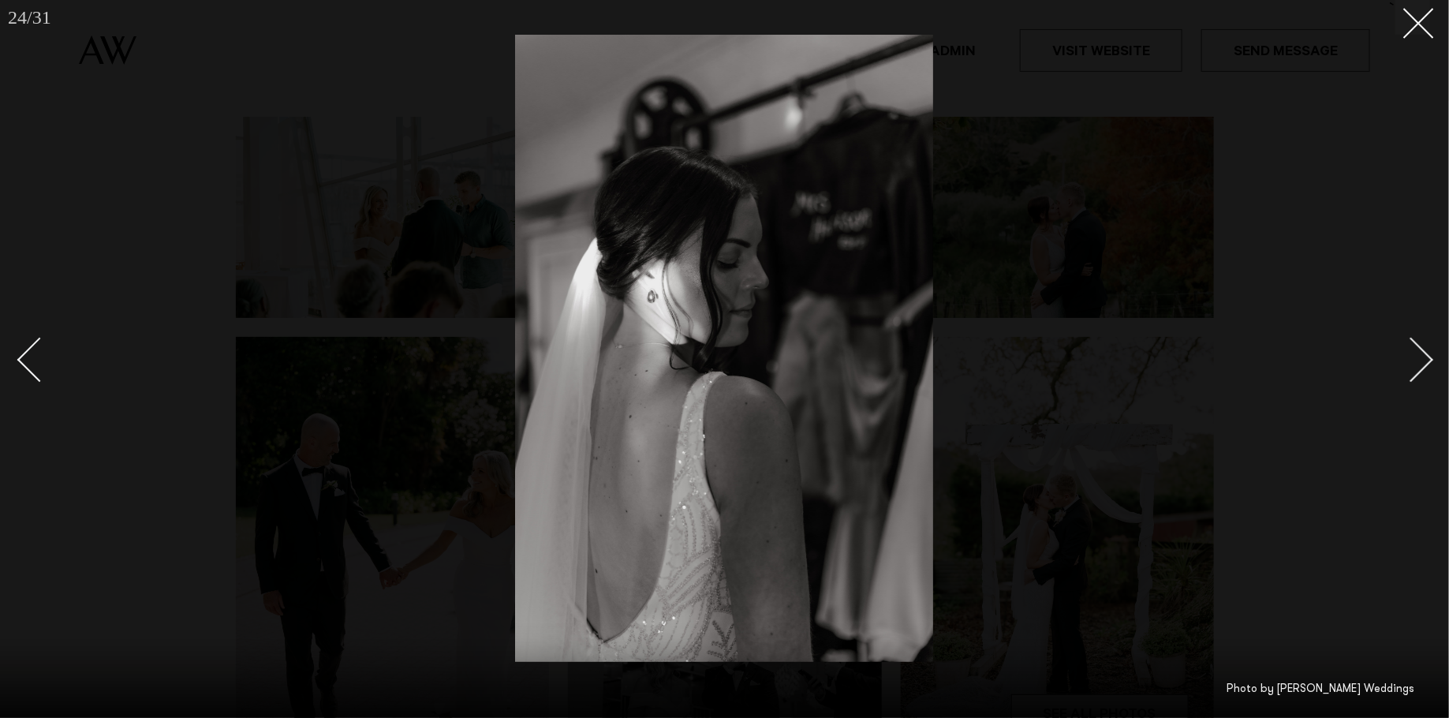
click at [1422, 357] on div "Next slide" at bounding box center [1411, 360] width 45 height 45
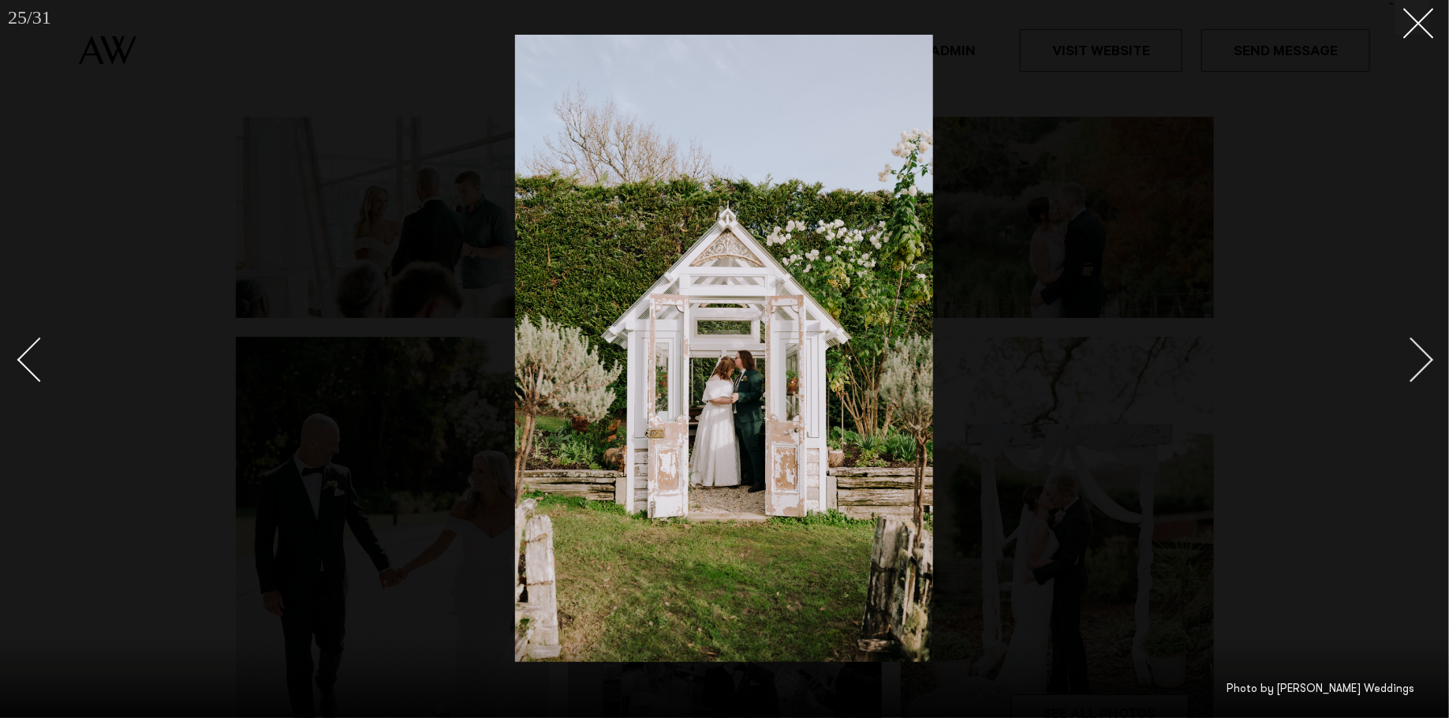
click at [1422, 357] on div "Next slide" at bounding box center [1411, 360] width 45 height 45
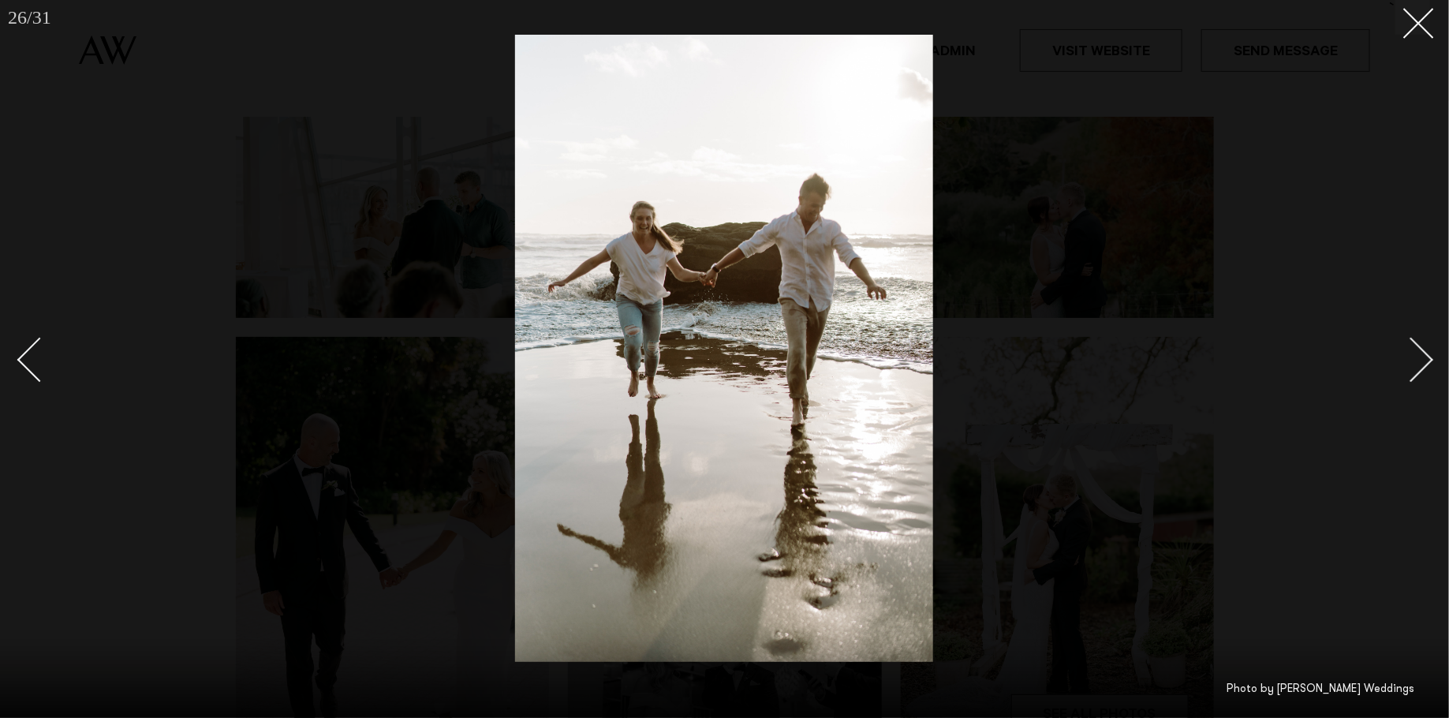
click at [1422, 357] on div "Next slide" at bounding box center [1411, 360] width 45 height 45
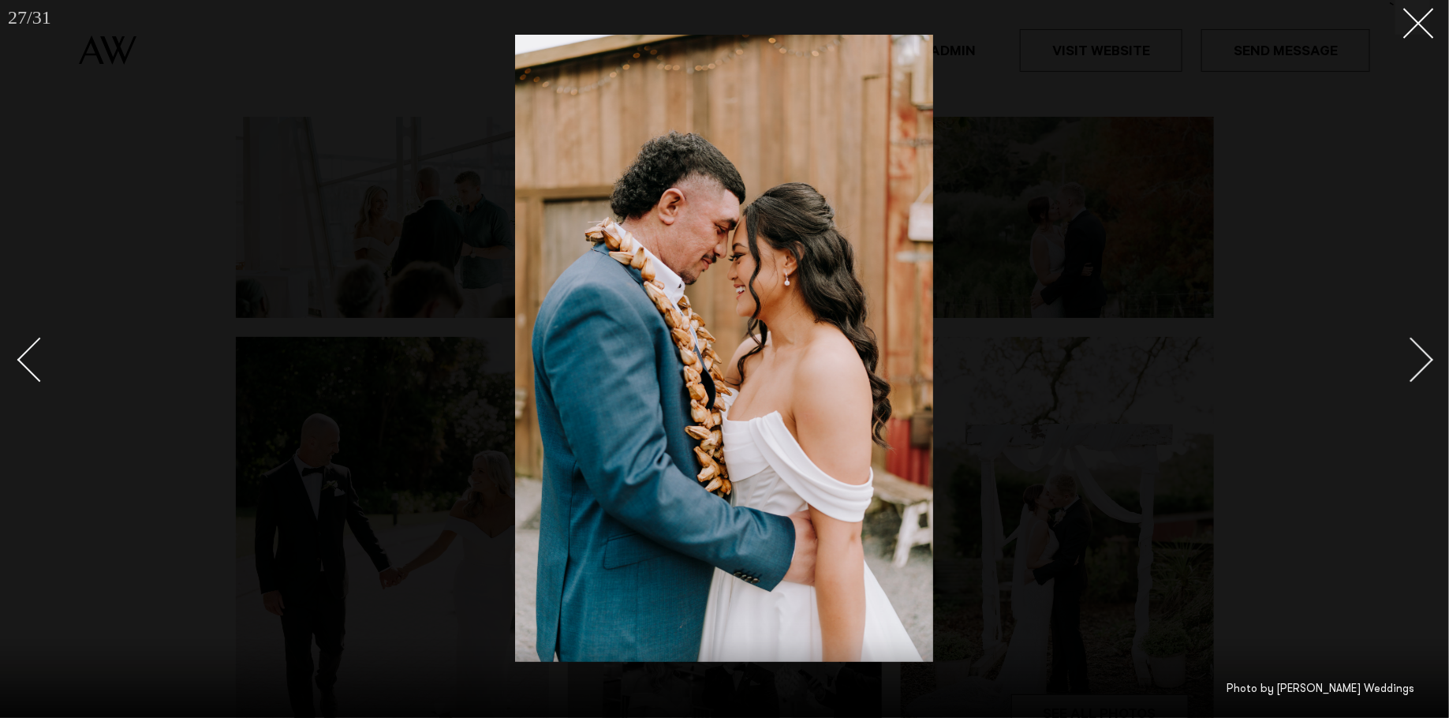
click at [1421, 355] on div "Next slide" at bounding box center [1411, 360] width 45 height 45
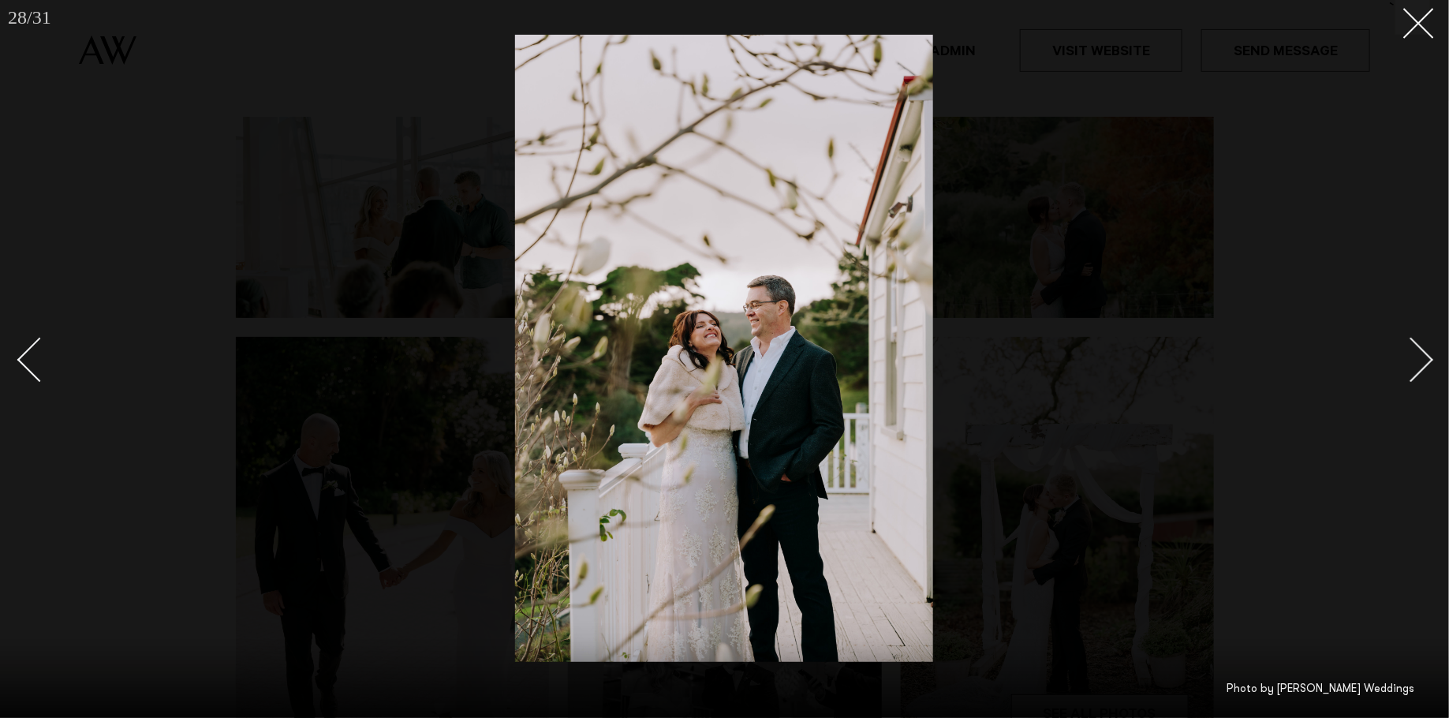
click at [1421, 355] on div "Next slide" at bounding box center [1411, 360] width 45 height 45
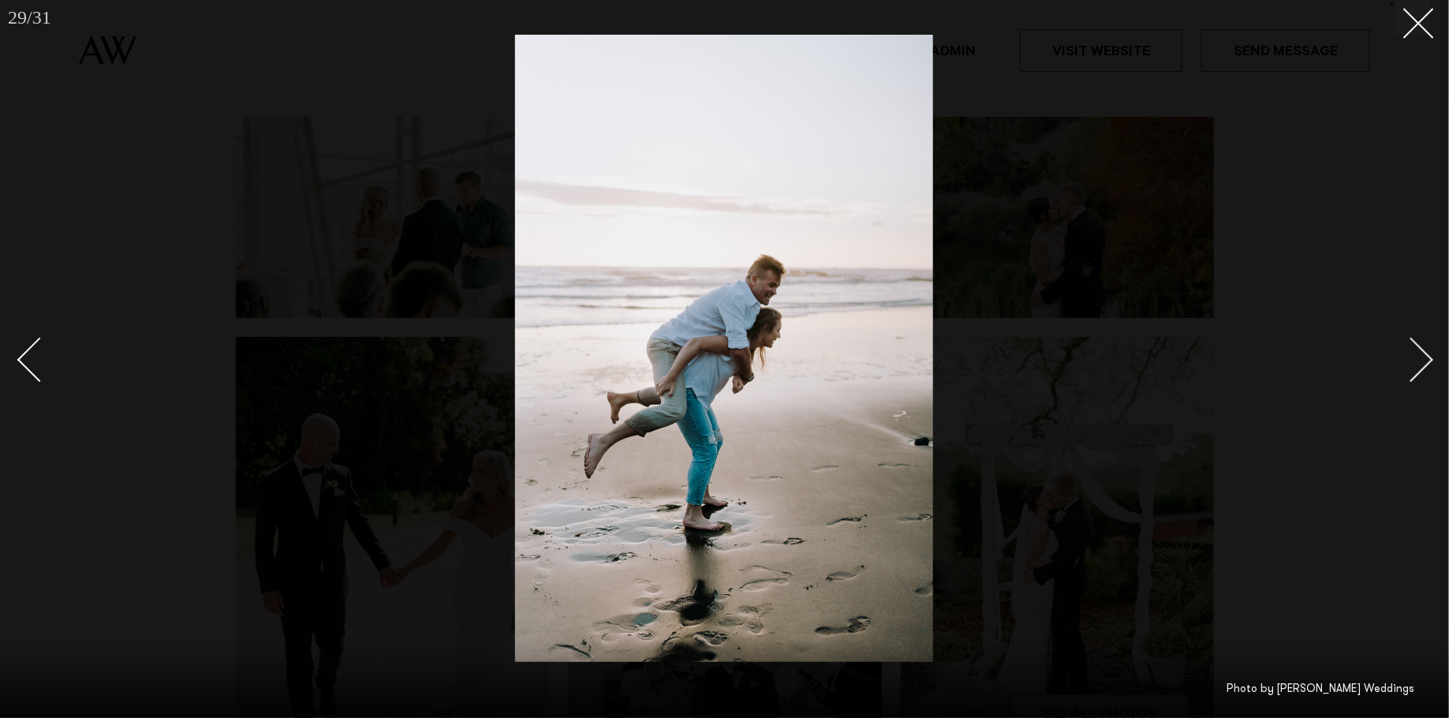
click at [1421, 355] on div "Next slide" at bounding box center [1411, 360] width 45 height 45
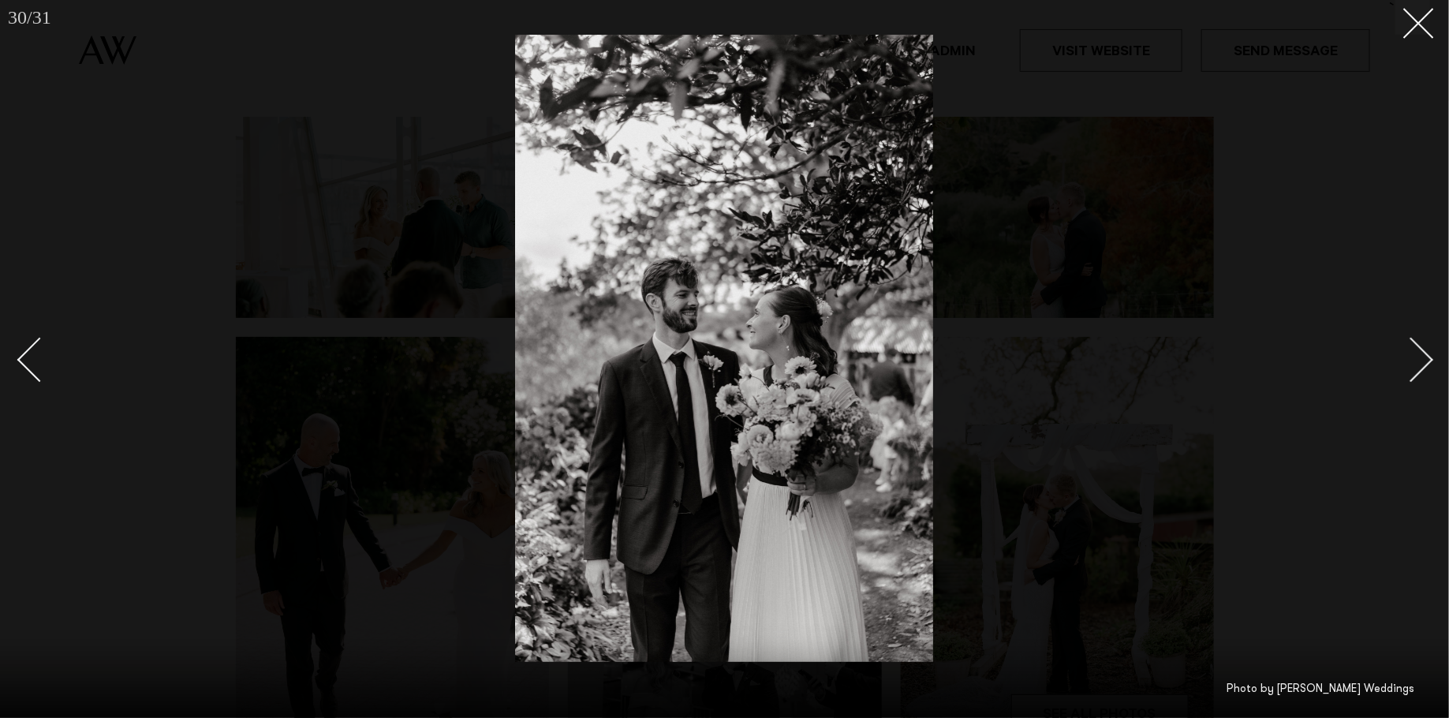
click at [1421, 355] on div "Next slide" at bounding box center [1411, 360] width 45 height 45
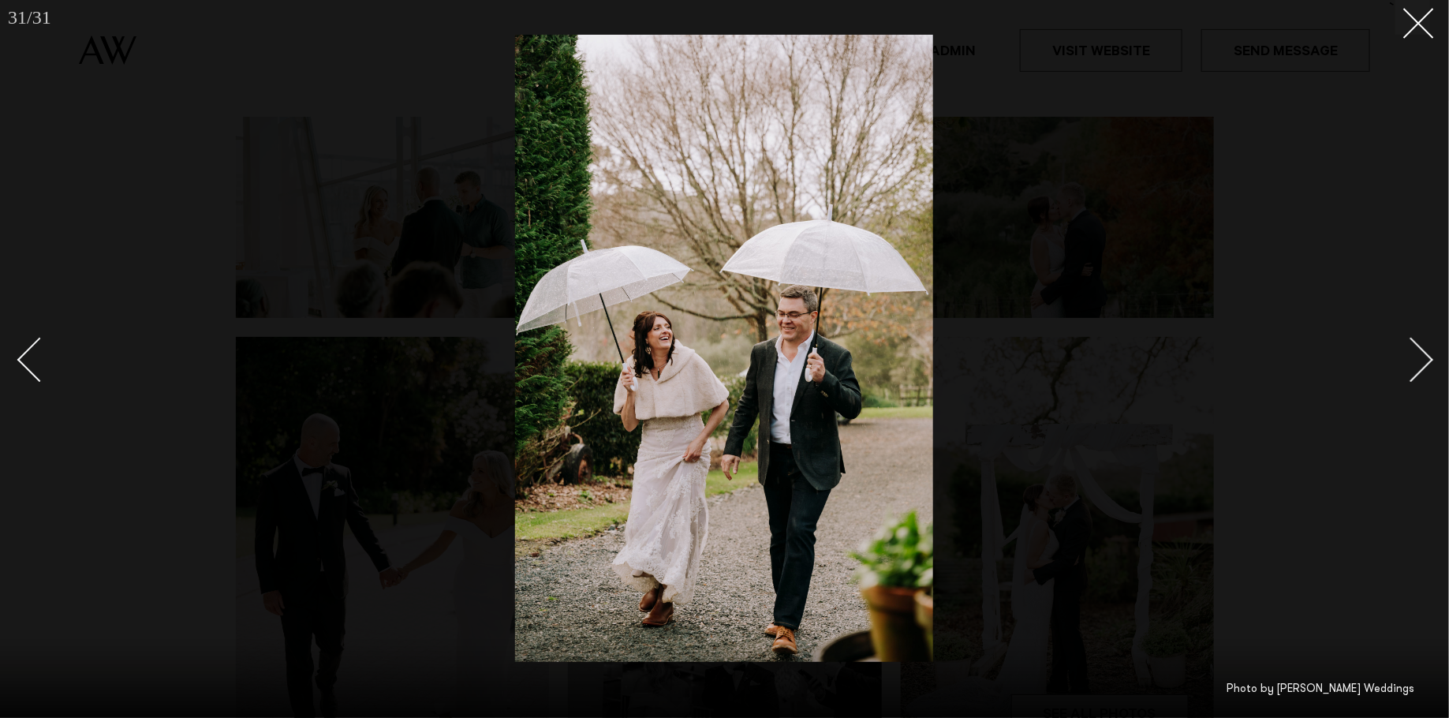
click at [1421, 355] on div "Next slide" at bounding box center [1411, 360] width 45 height 45
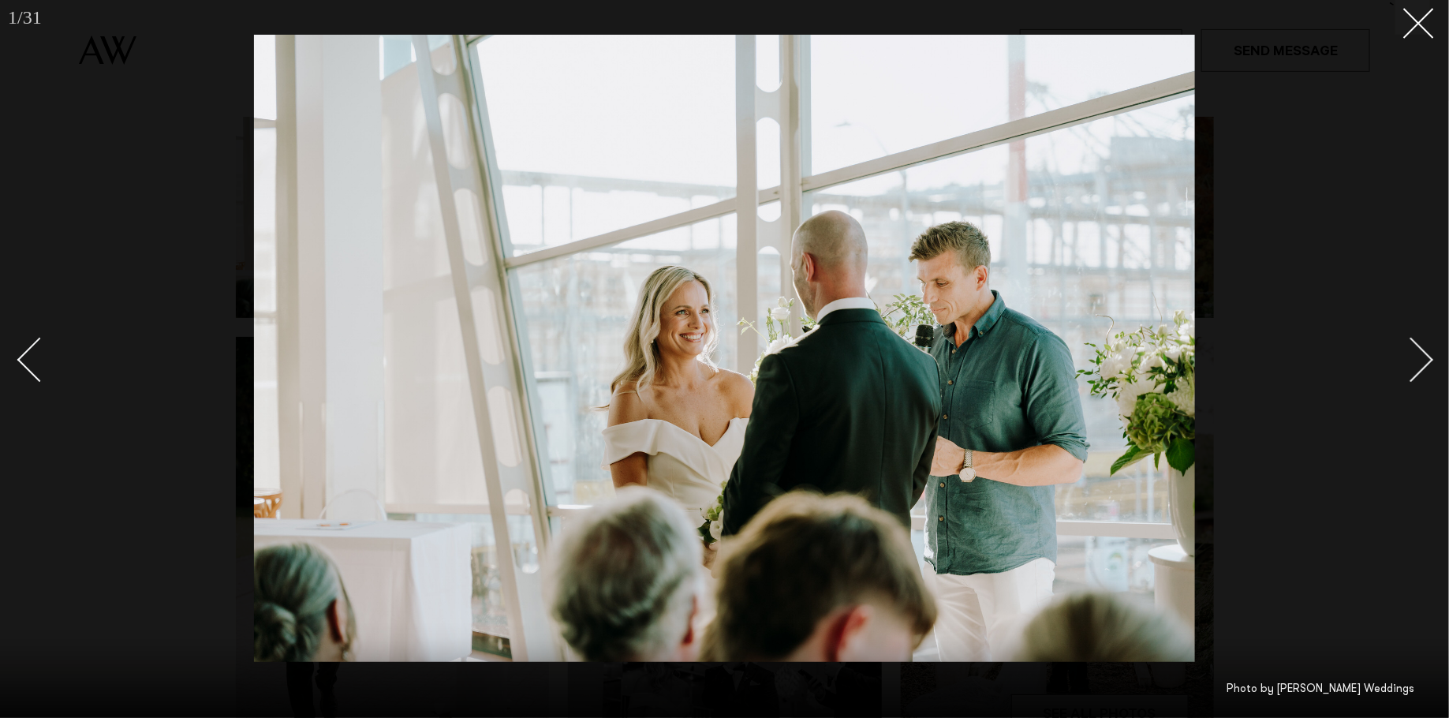
click at [1421, 355] on div "Next slide" at bounding box center [1411, 360] width 45 height 45
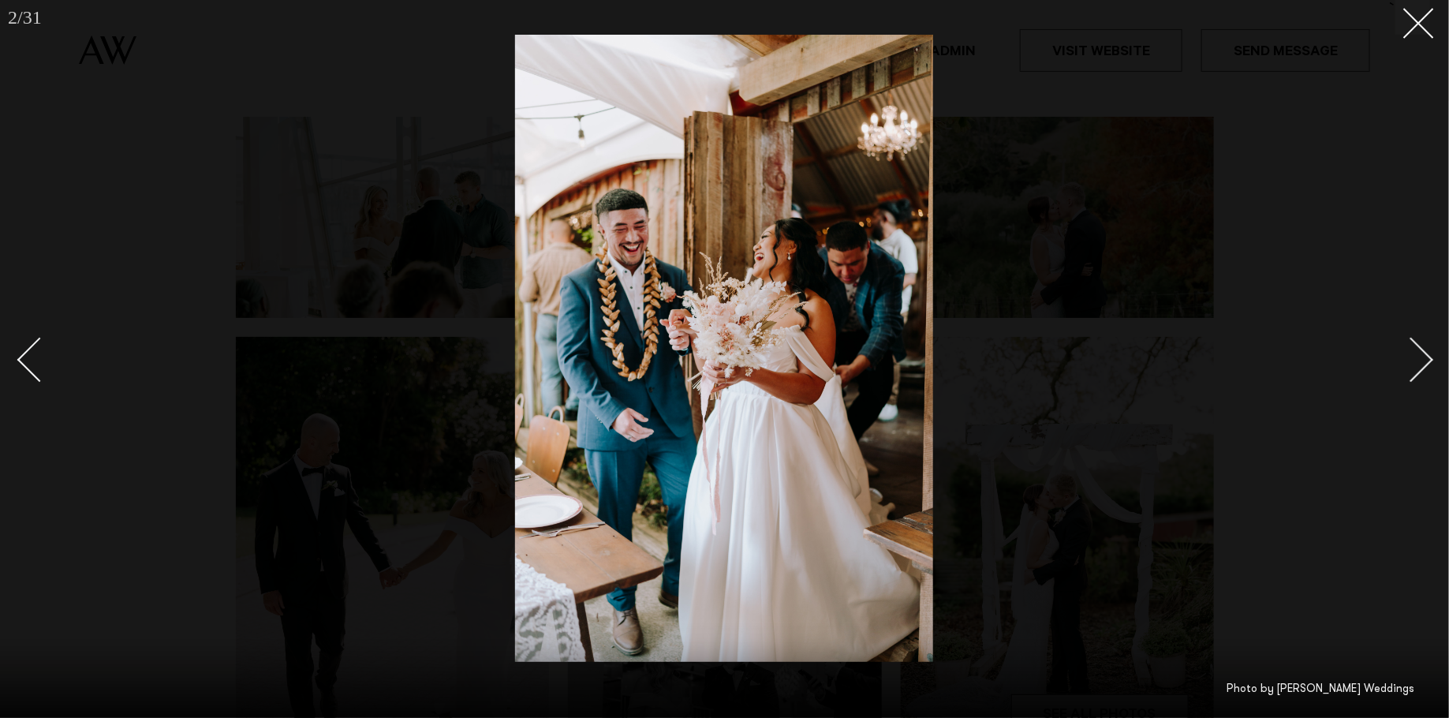
click at [1421, 355] on div "Next slide" at bounding box center [1411, 360] width 45 height 45
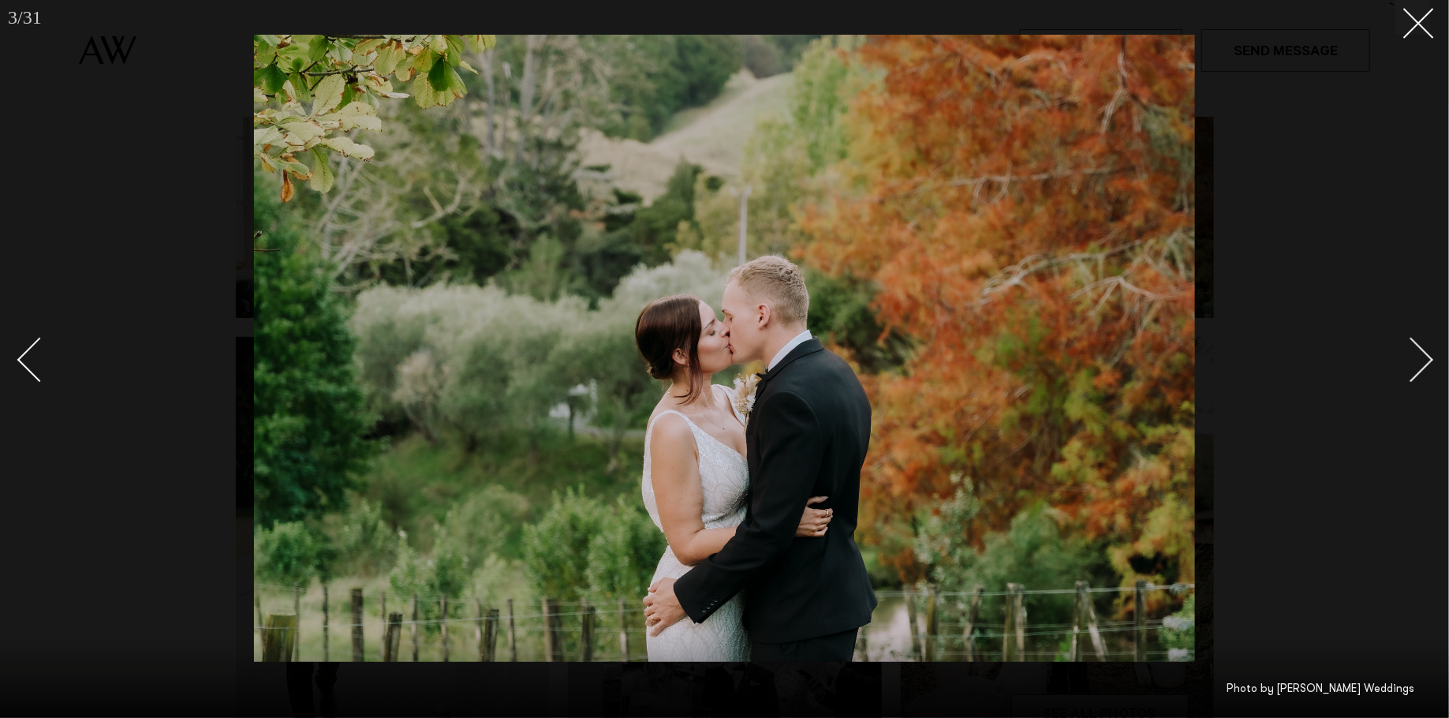
click at [1421, 355] on div "Next slide" at bounding box center [1411, 360] width 45 height 45
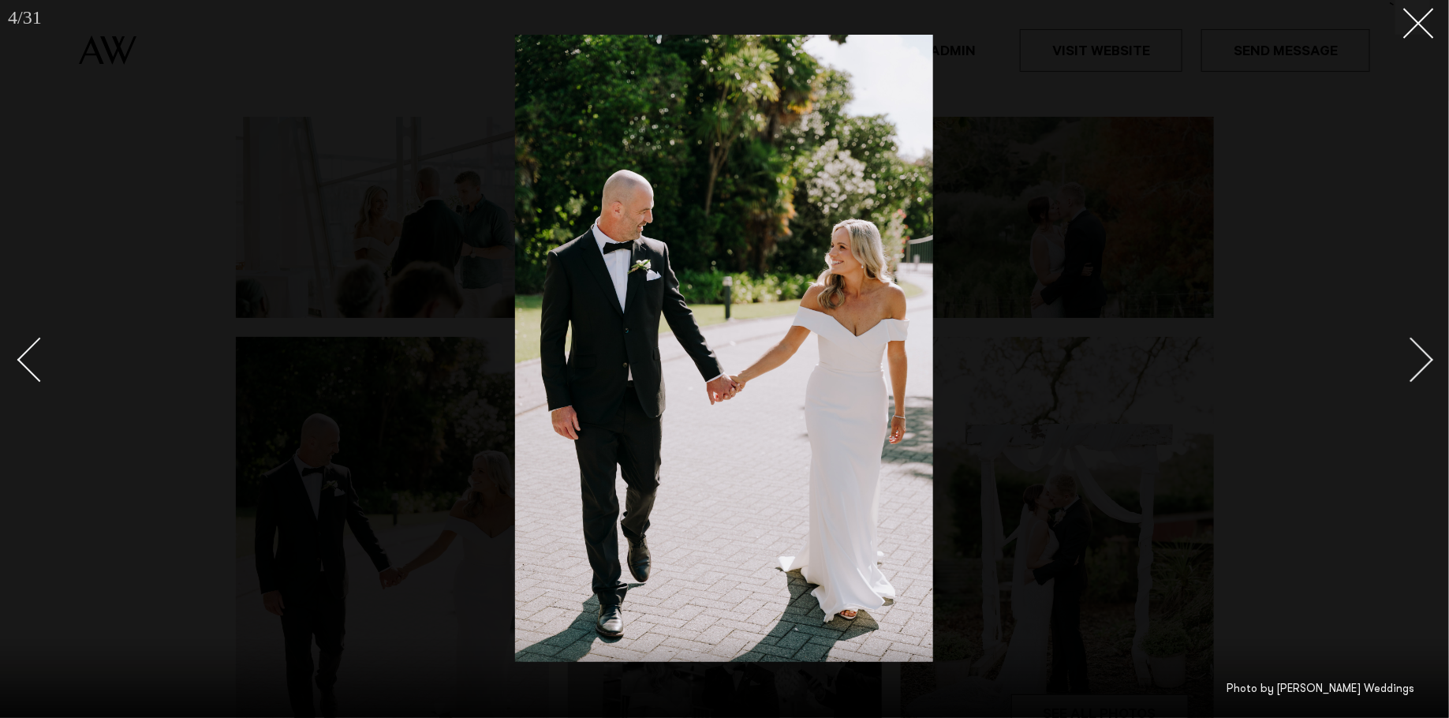
click at [1428, 367] on link at bounding box center [1402, 358] width 55 height 79
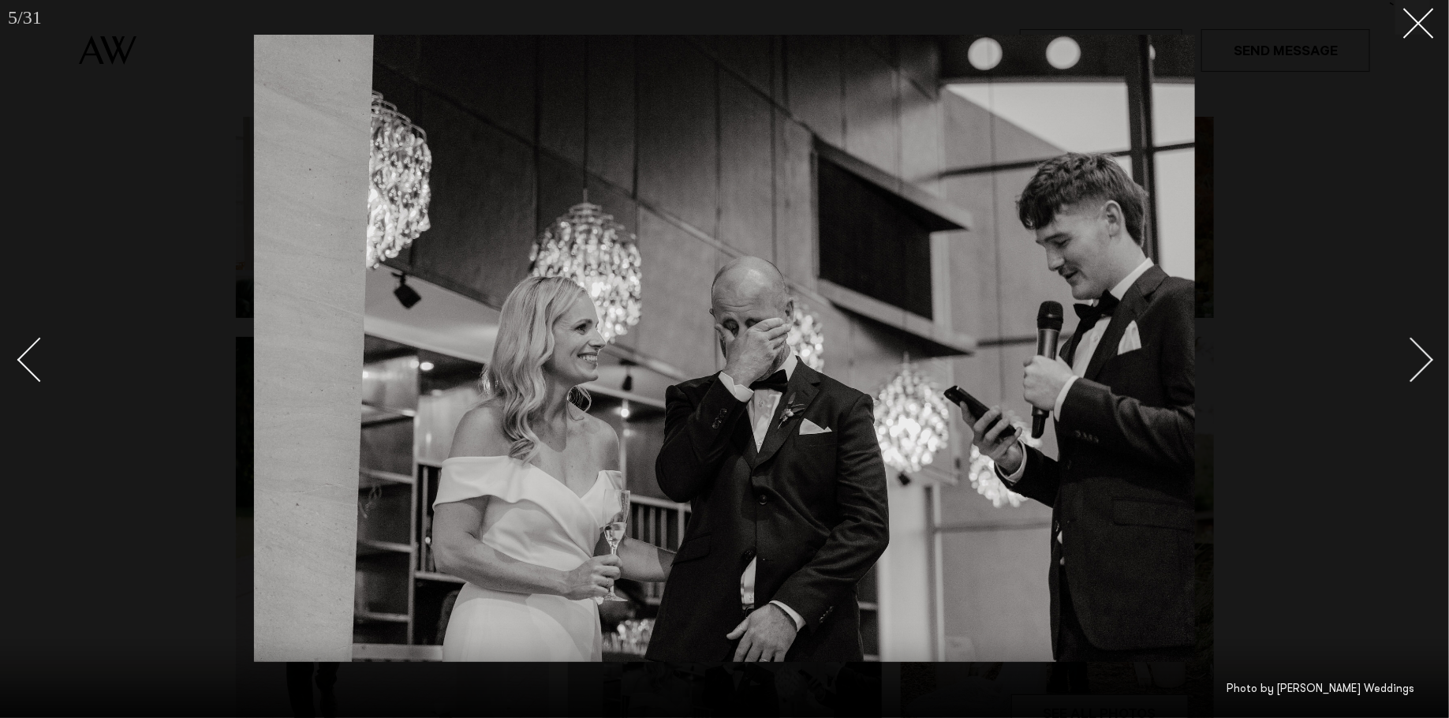
click at [1421, 369] on div "Next slide" at bounding box center [1411, 360] width 45 height 45
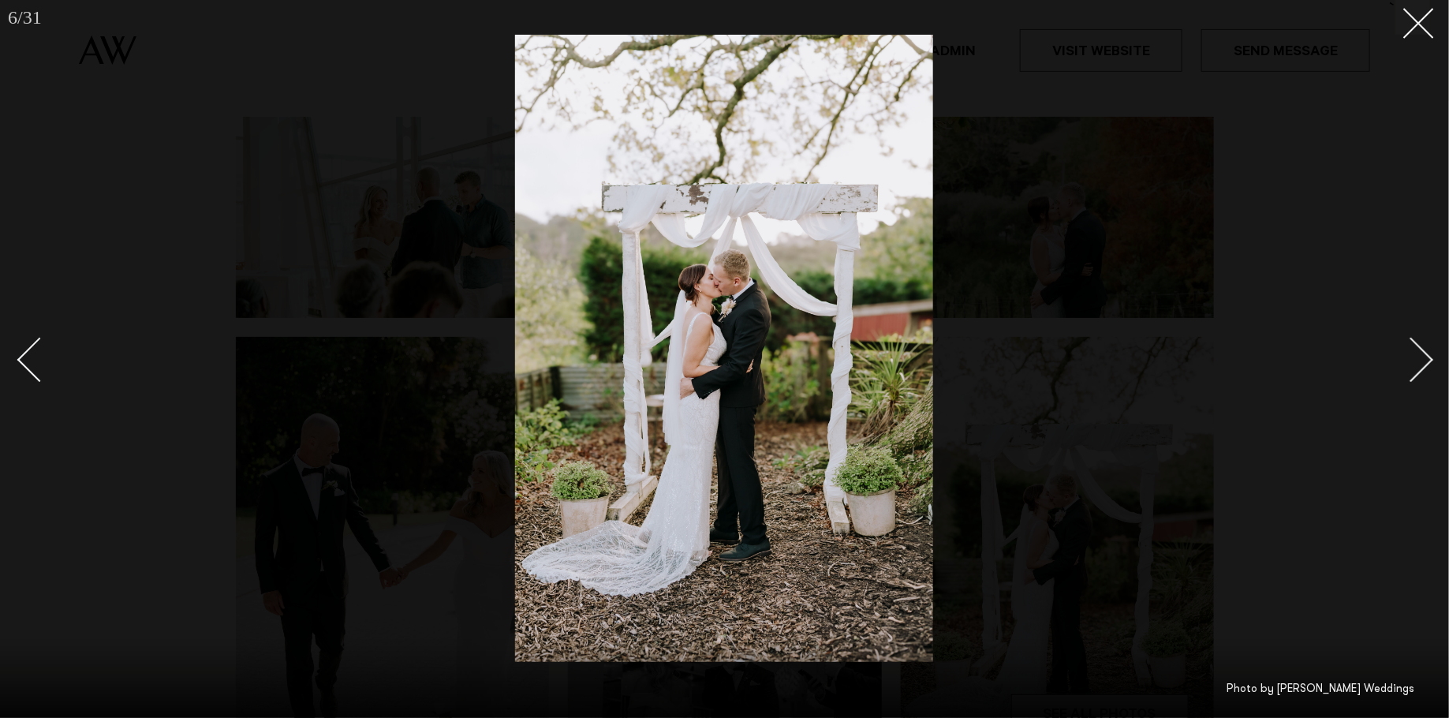
click at [1421, 369] on div "Next slide" at bounding box center [1411, 360] width 45 height 45
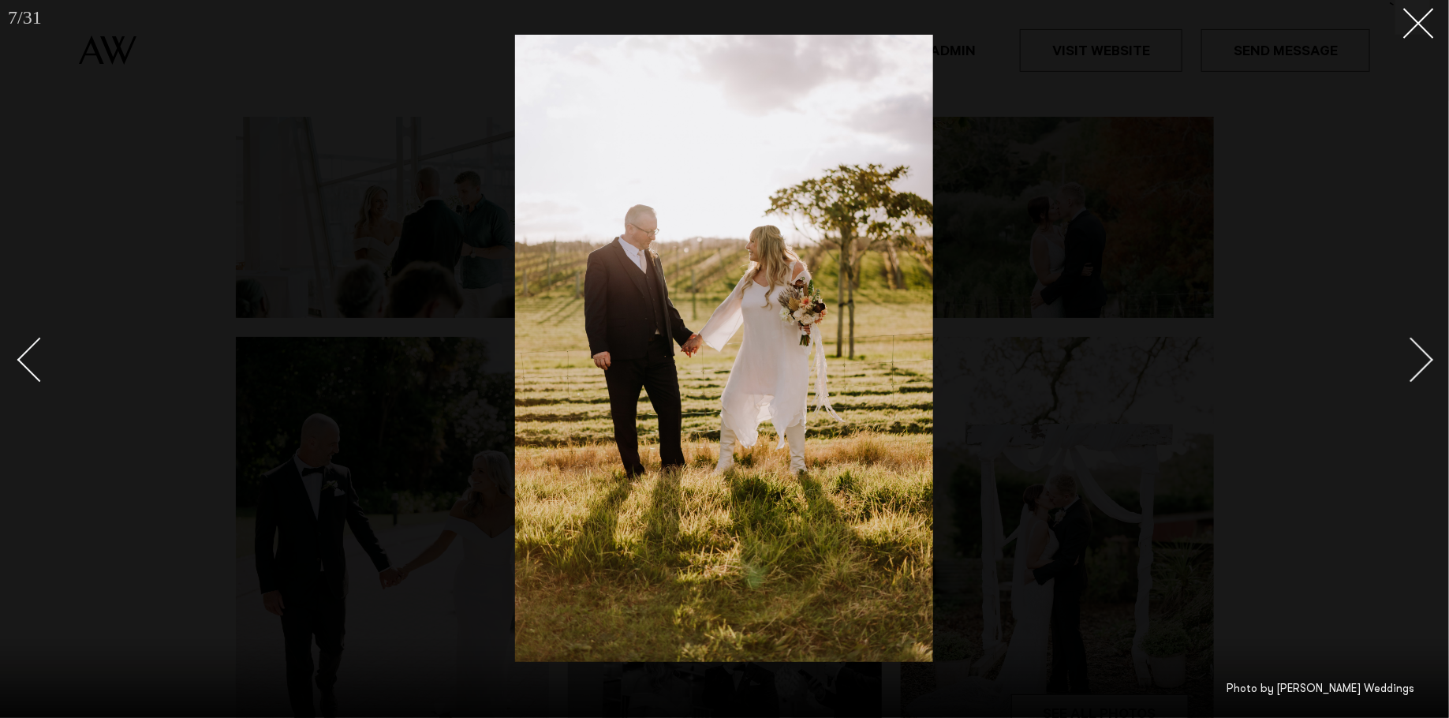
click at [1421, 369] on div "Next slide" at bounding box center [1411, 360] width 45 height 45
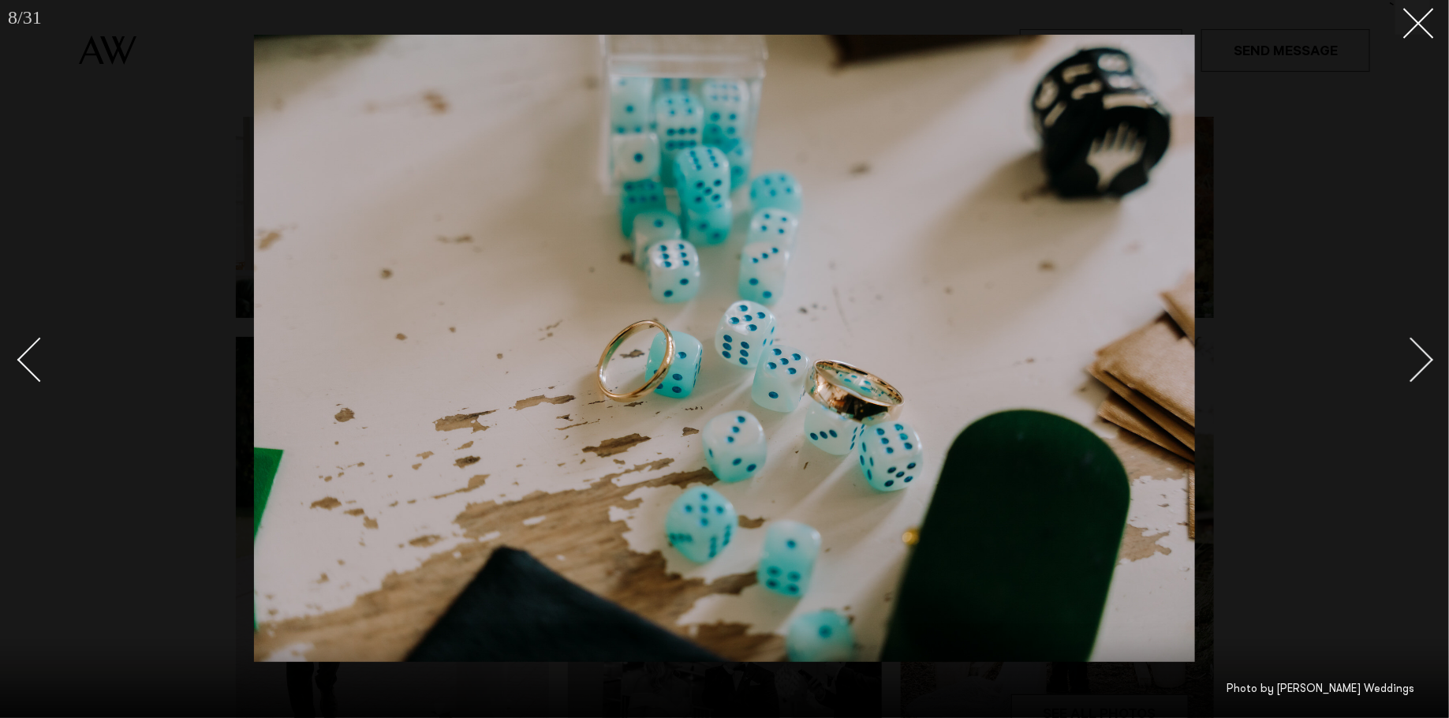
click at [1421, 369] on div "Next slide" at bounding box center [1411, 360] width 45 height 45
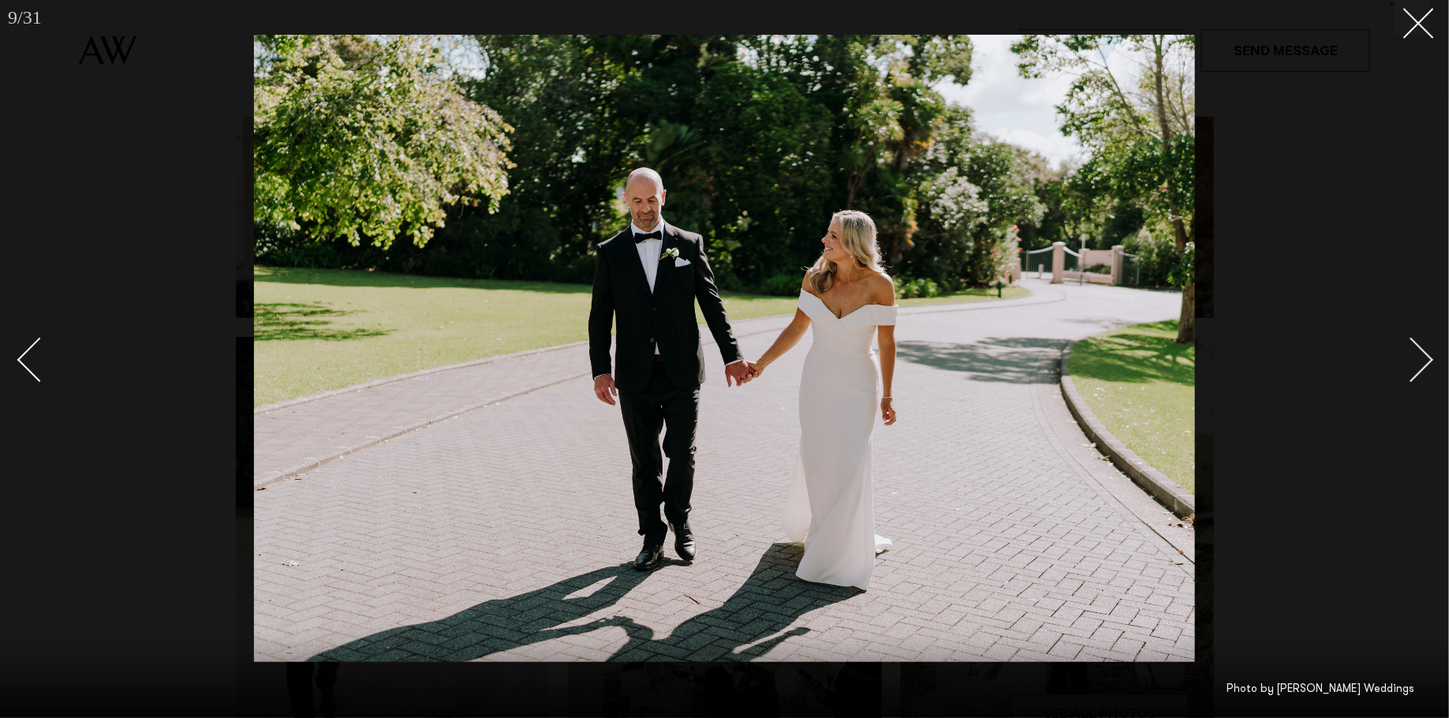
click at [1421, 369] on div "Next slide" at bounding box center [1411, 360] width 45 height 45
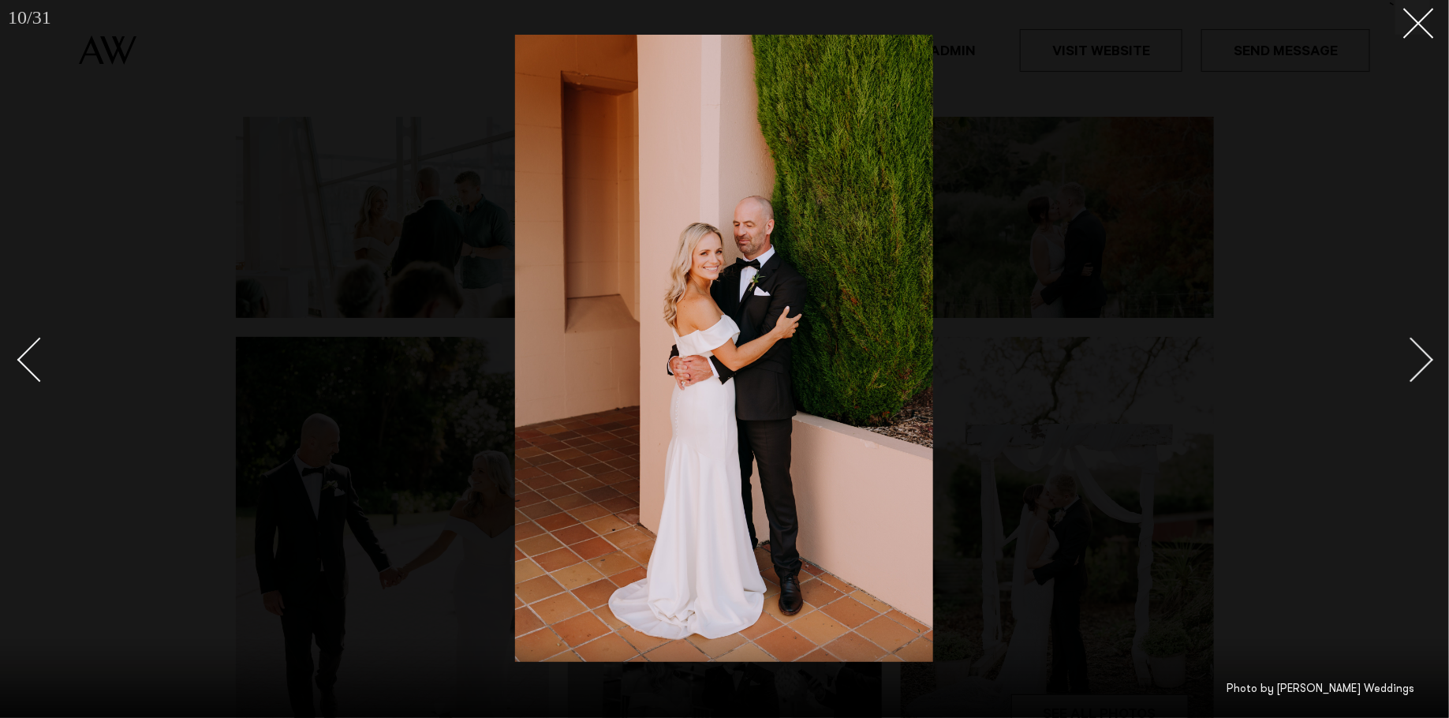
click at [1421, 369] on div "Next slide" at bounding box center [1411, 360] width 45 height 45
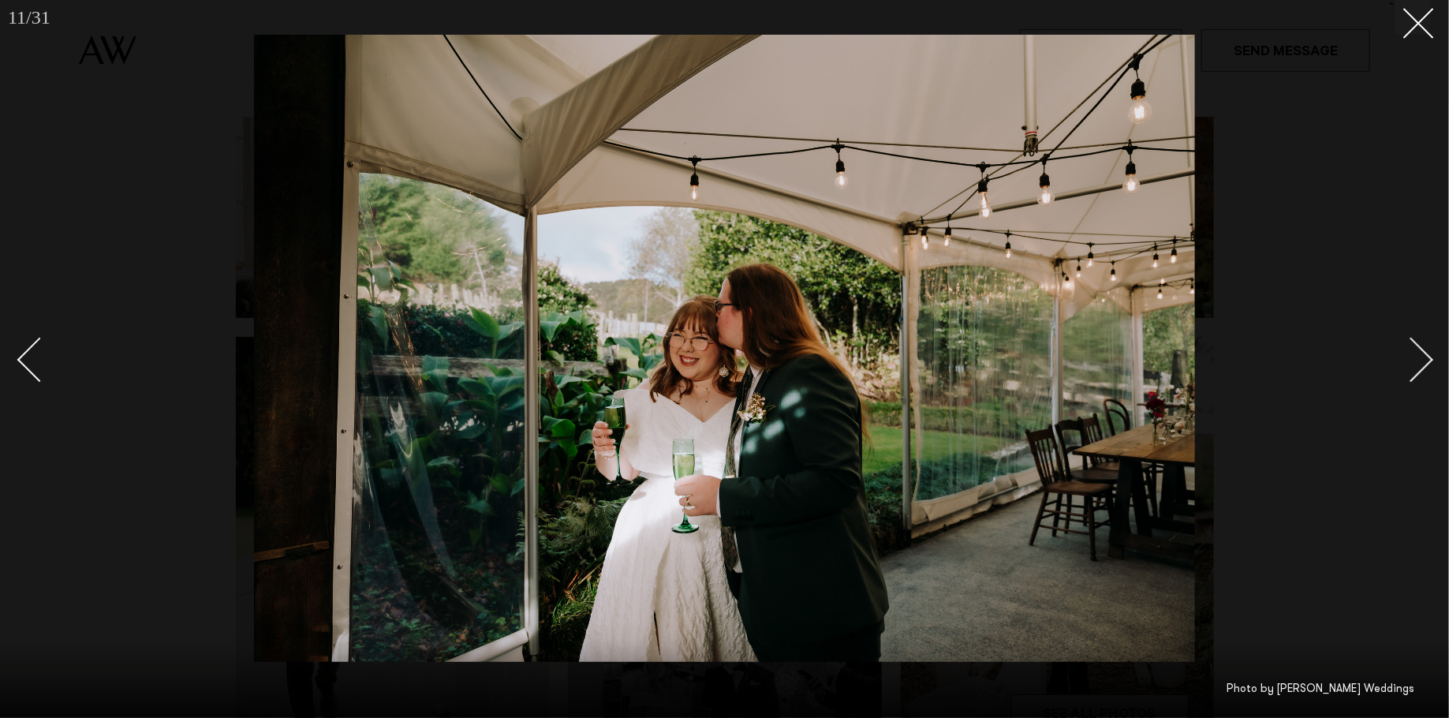
click at [1421, 369] on div "Next slide" at bounding box center [1411, 360] width 45 height 45
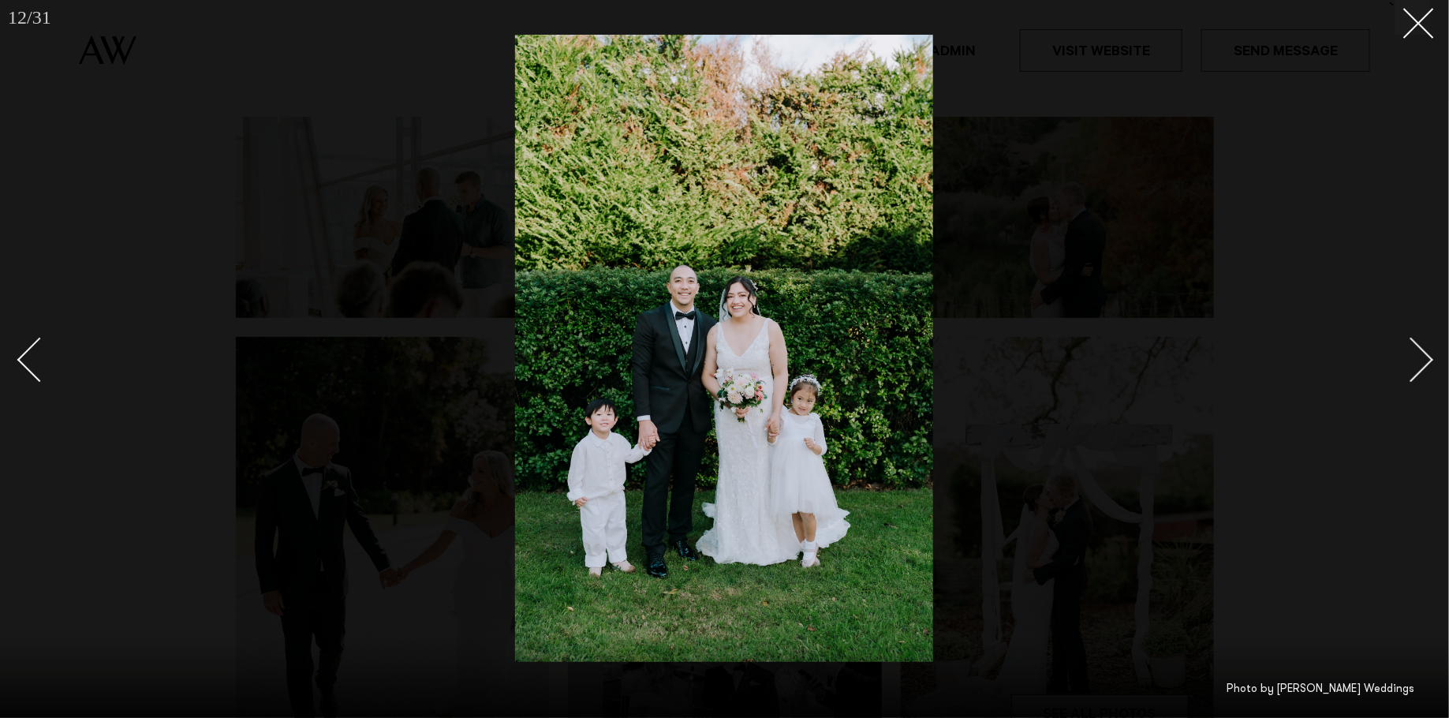
click at [1421, 369] on div "Next slide" at bounding box center [1411, 360] width 45 height 45
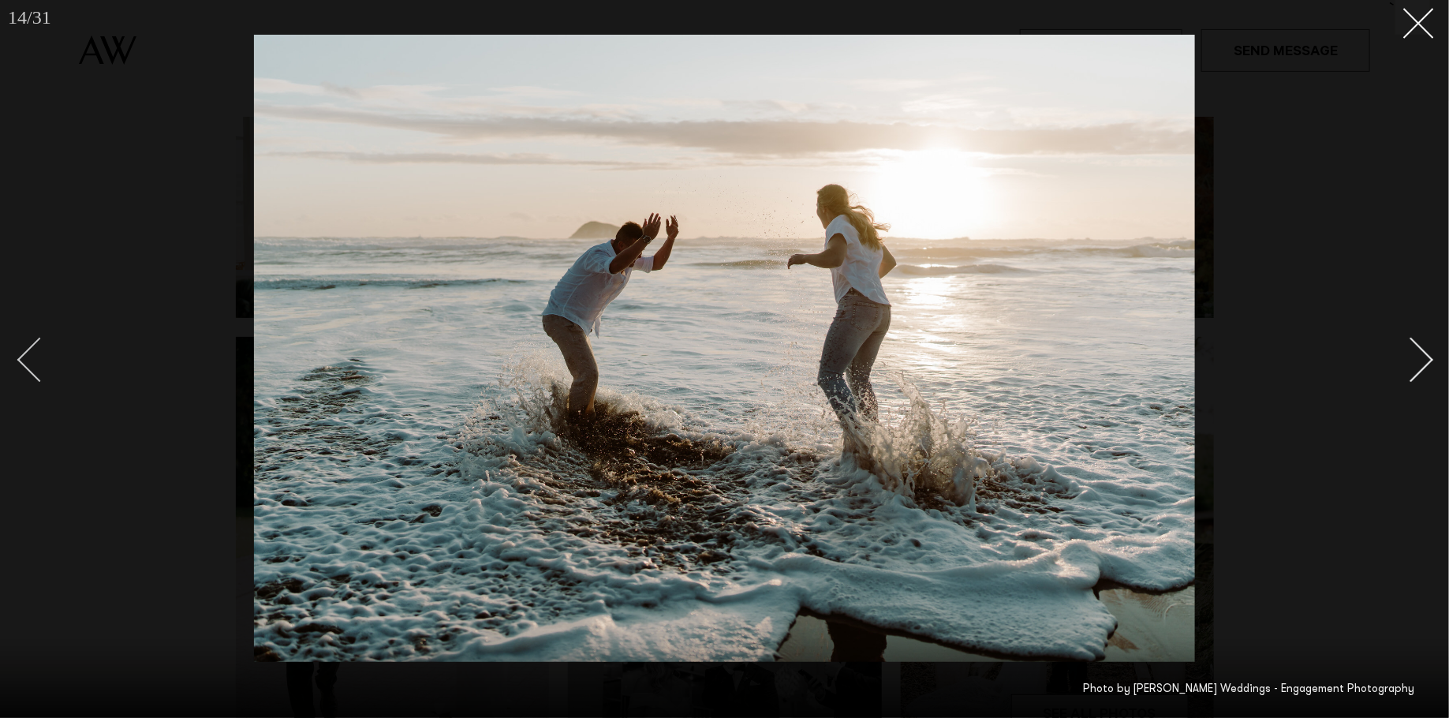
click at [35, 348] on div "Previous slide" at bounding box center [39, 360] width 45 height 45
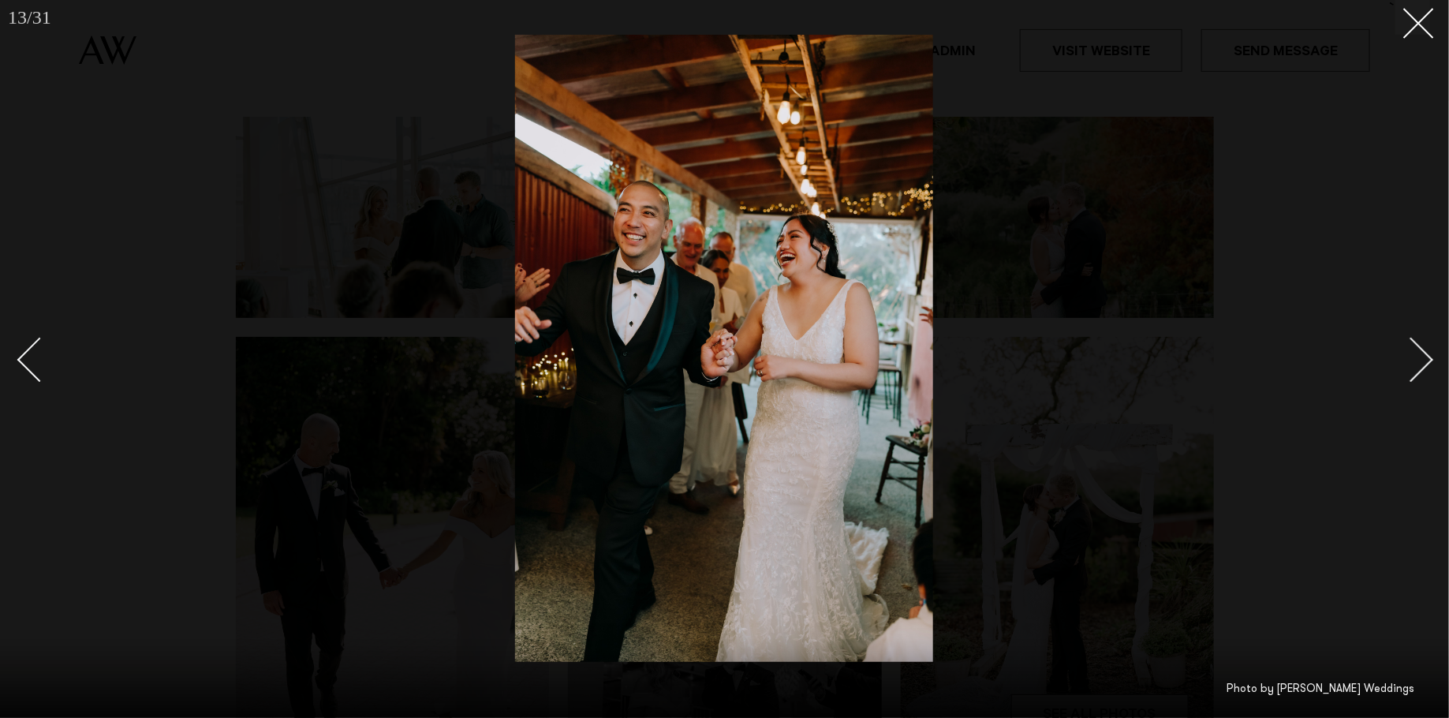
click at [249, 125] on div at bounding box center [724, 359] width 1449 height 718
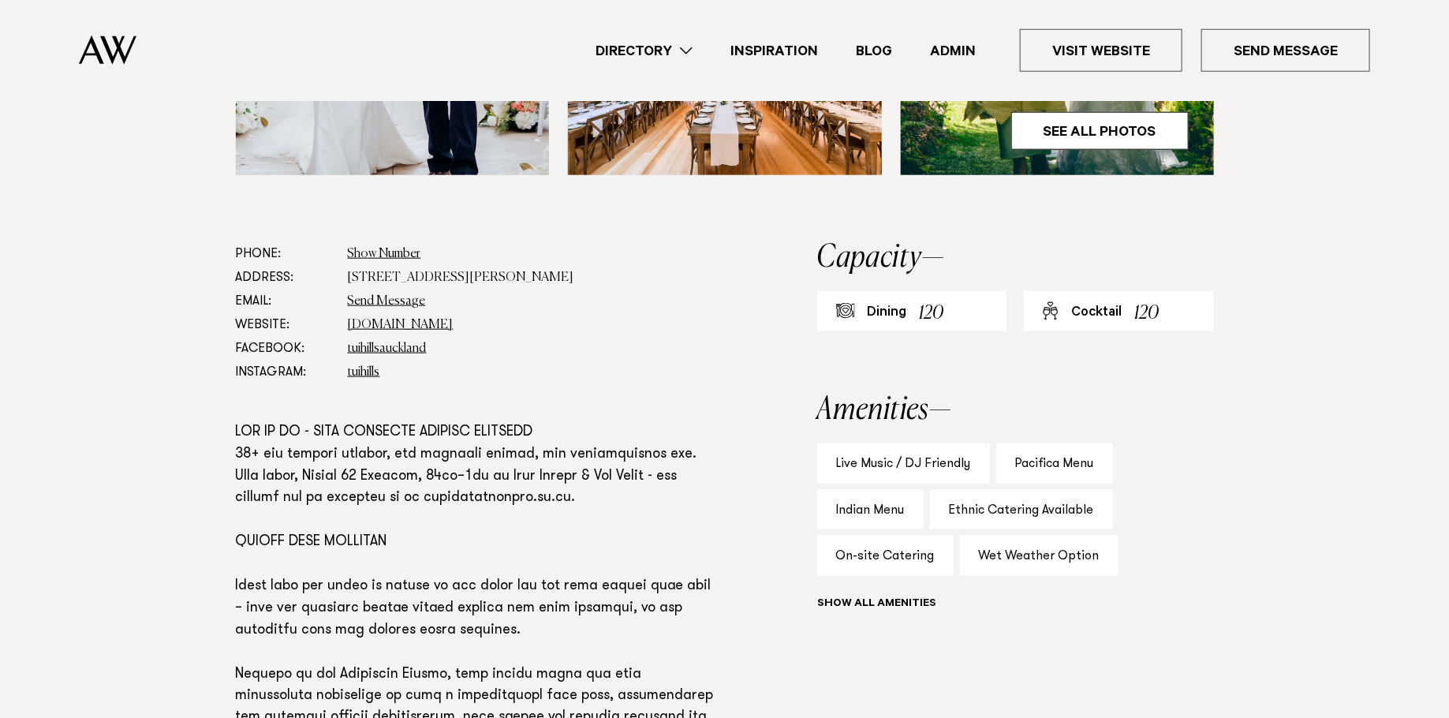
scroll to position [760, 0]
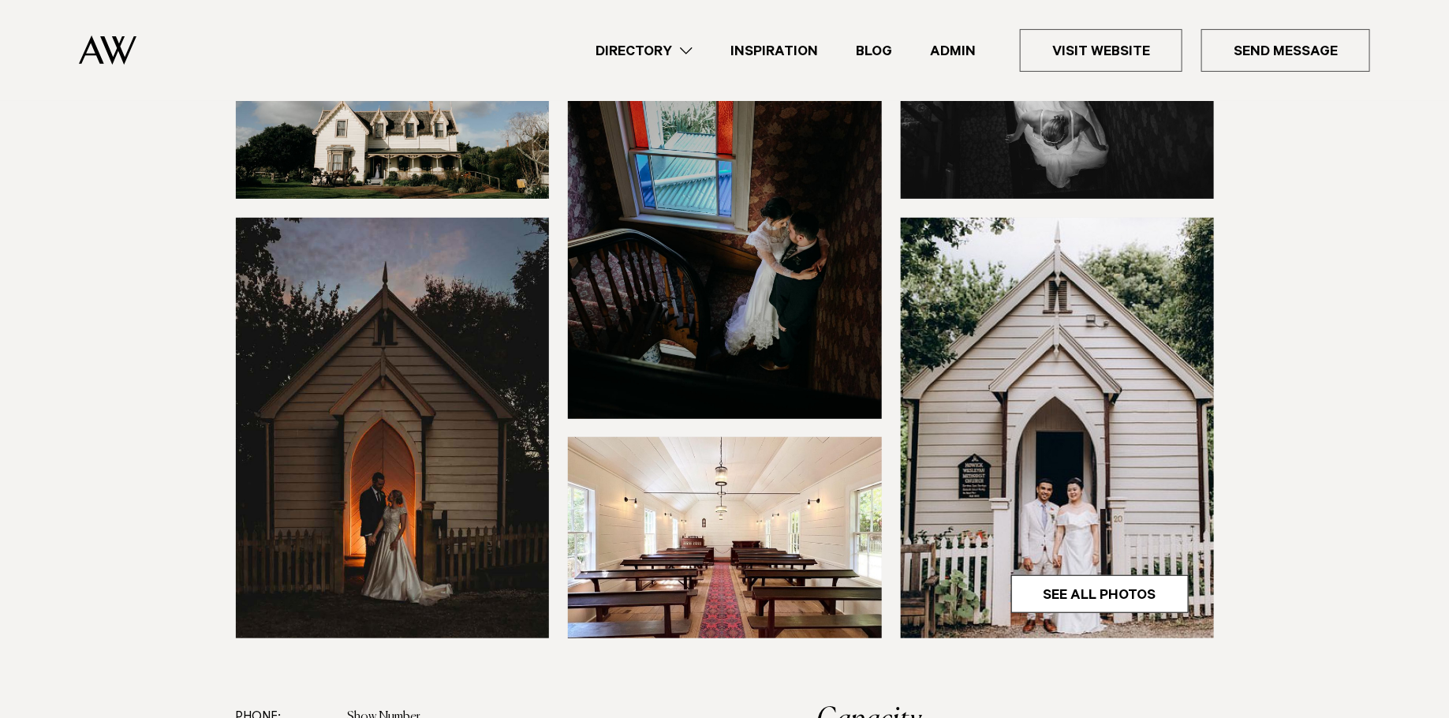
scroll to position [290, 0]
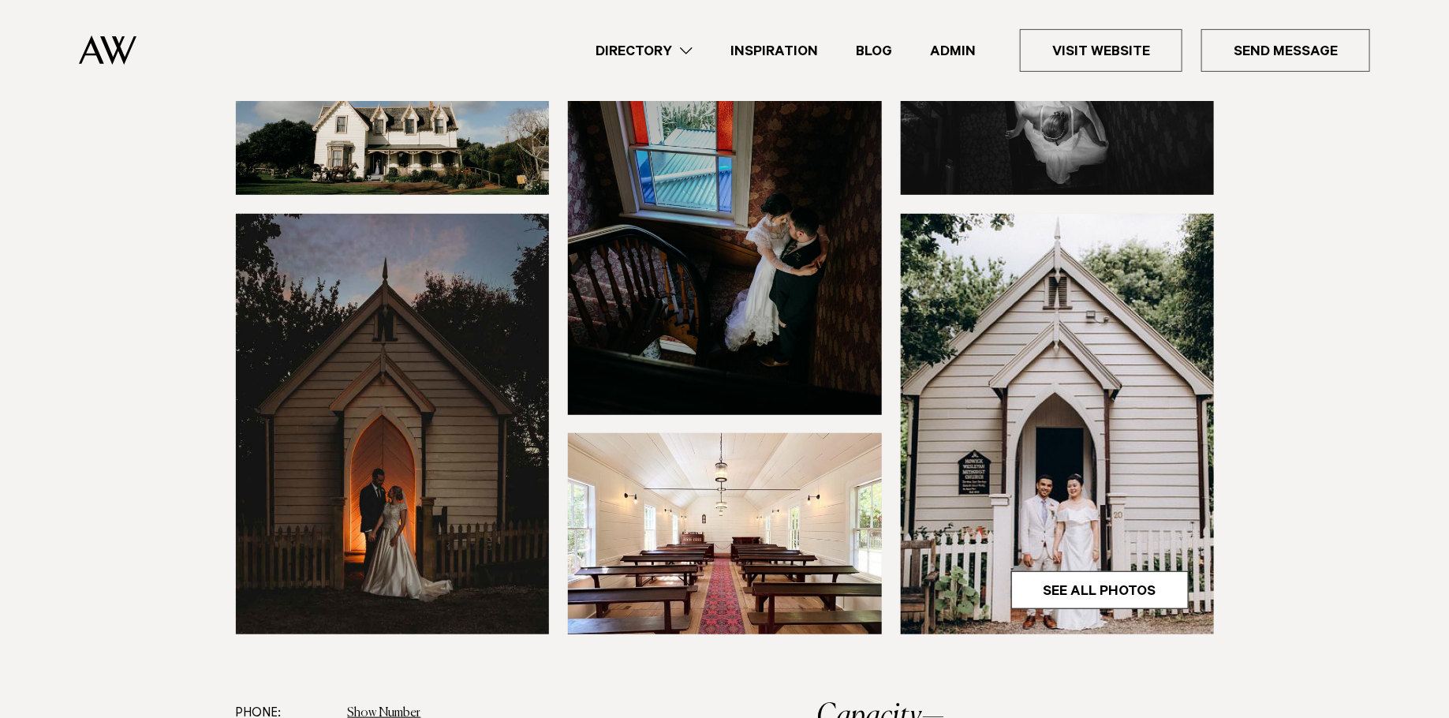
click at [459, 155] on img at bounding box center [393, 94] width 314 height 201
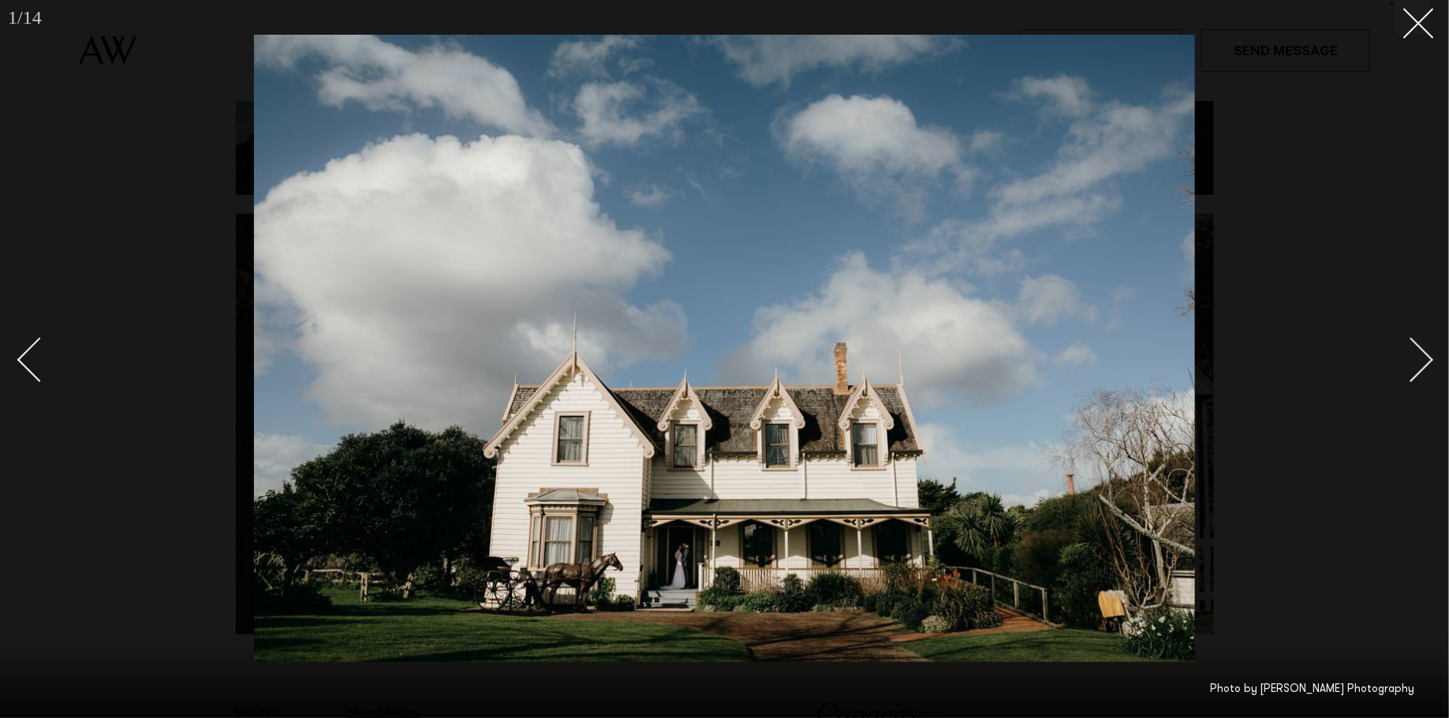
click at [1272, 244] on div at bounding box center [724, 359] width 1449 height 718
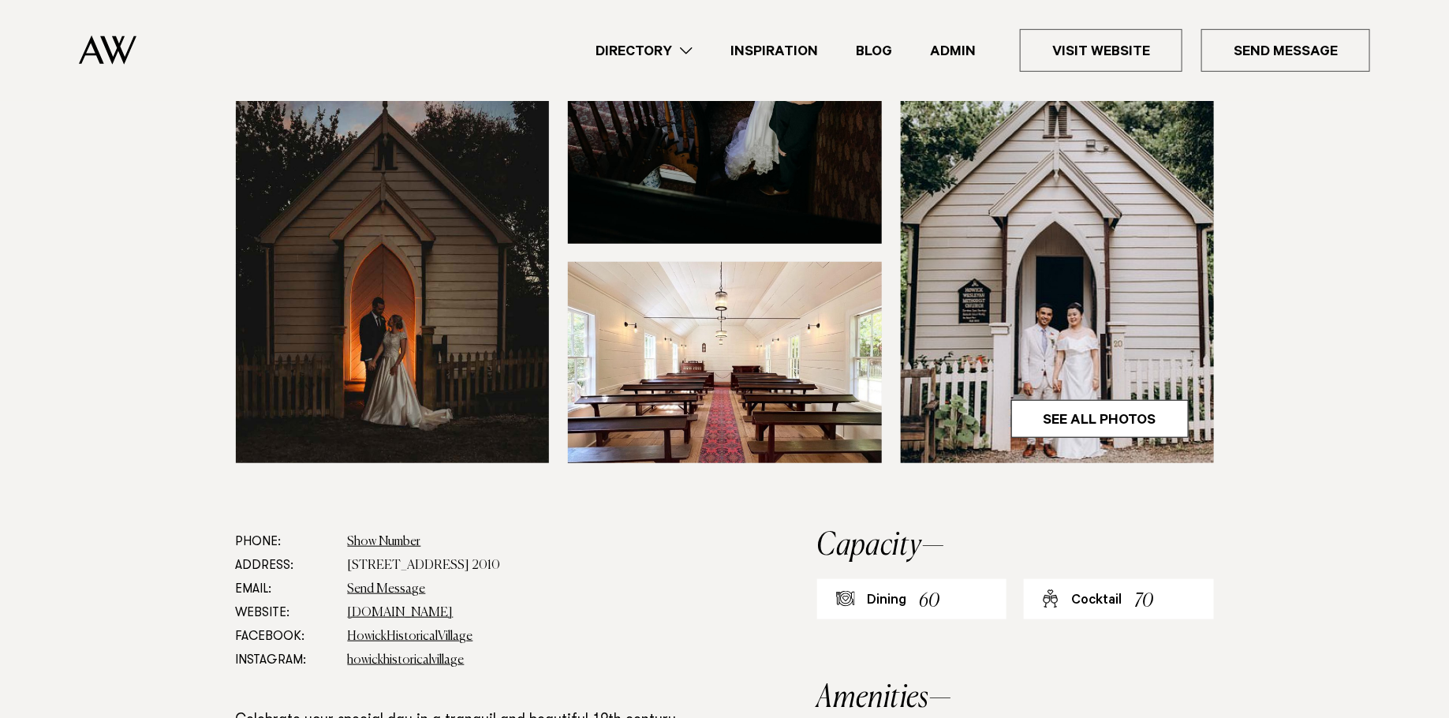
scroll to position [466, 0]
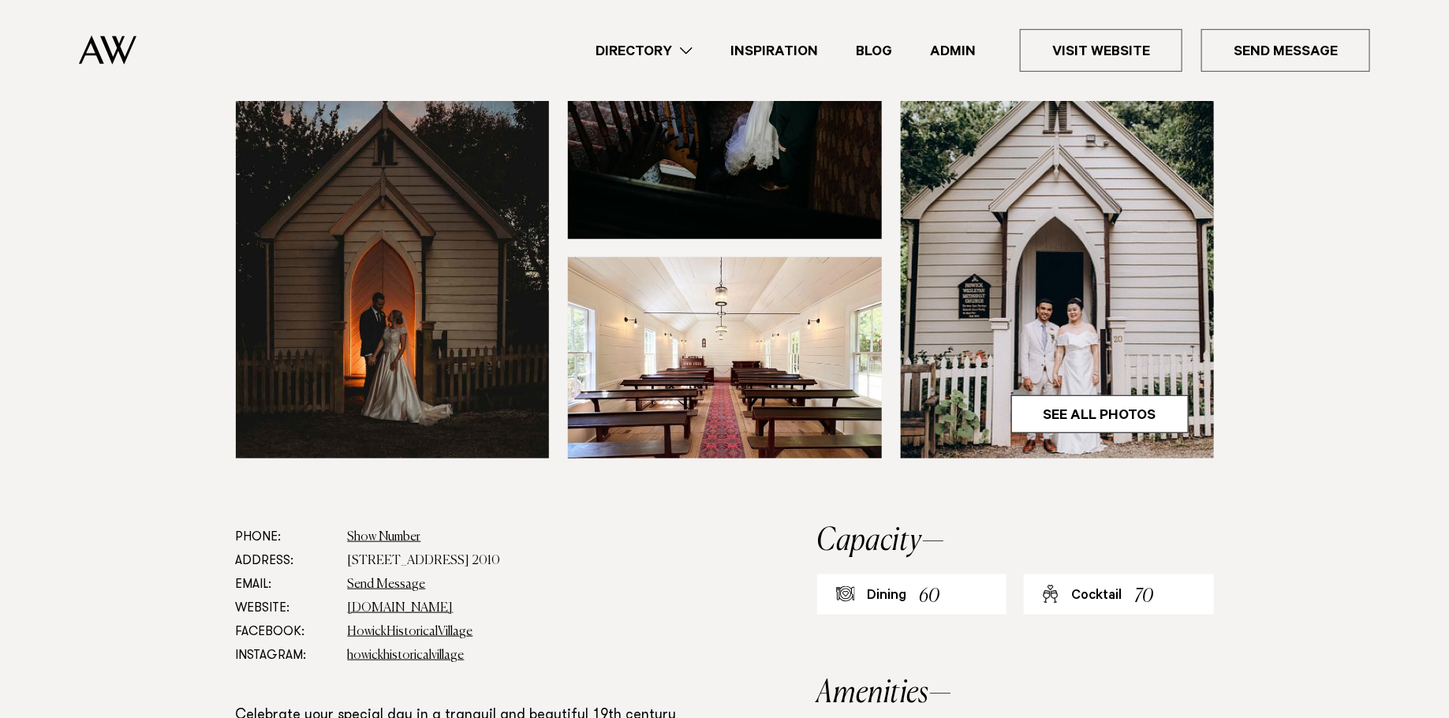
scroll to position [466, 0]
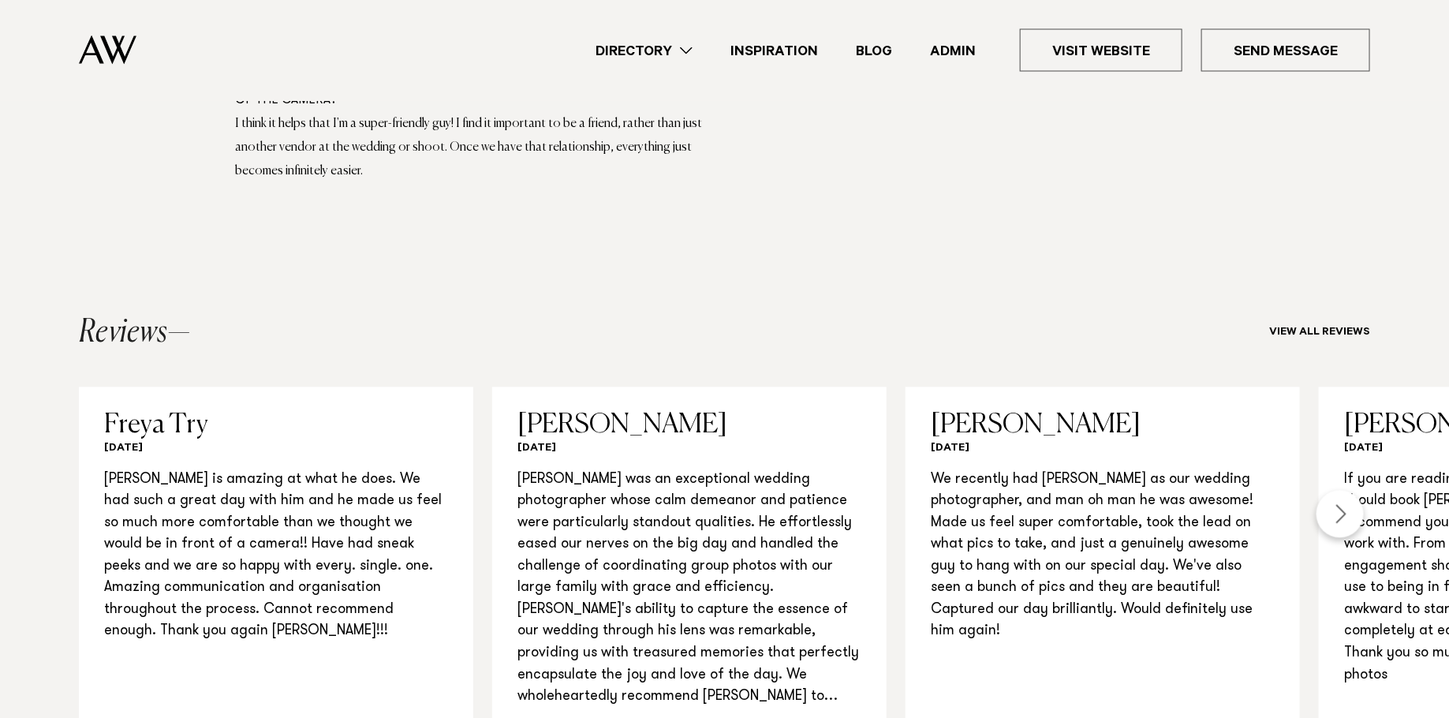
scroll to position [1605, 0]
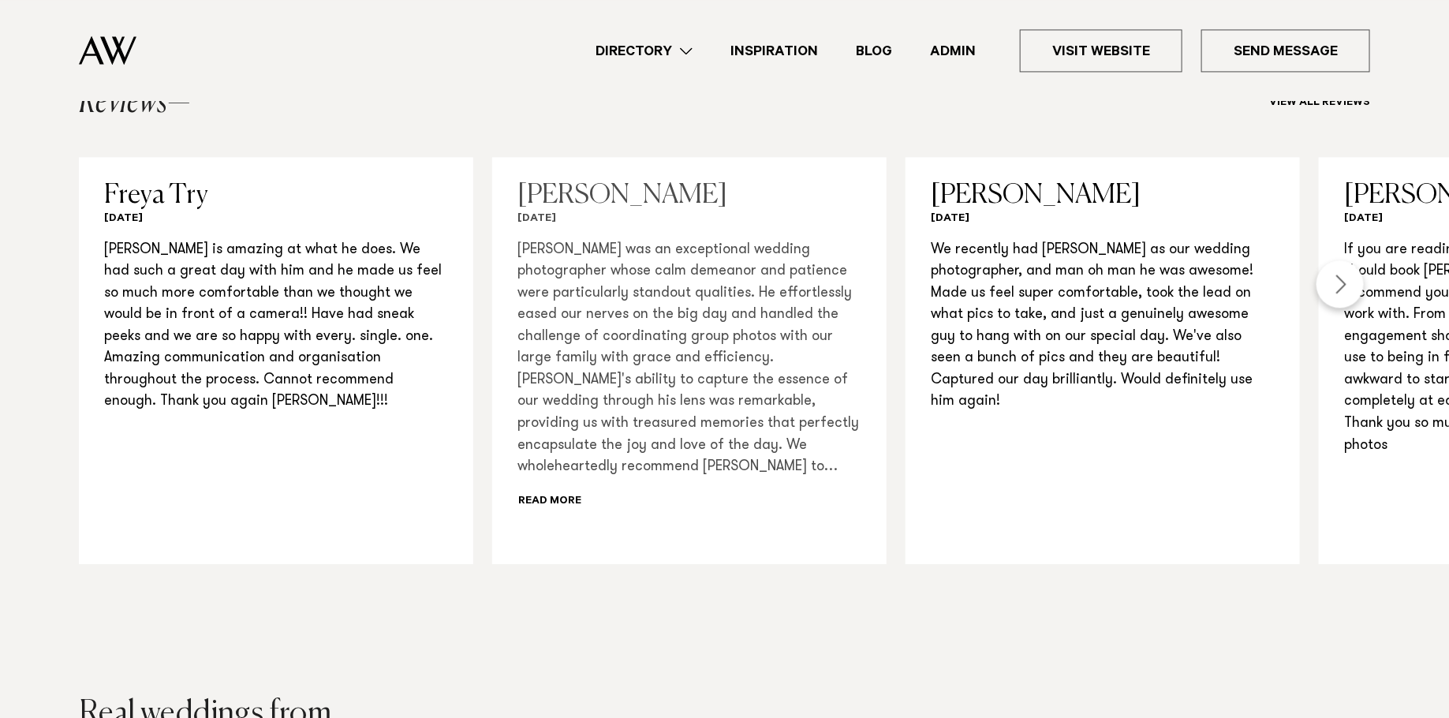
click at [672, 345] on p "[PERSON_NAME] was an exceptional wedding photographer whose calm demeanor and p…" at bounding box center [689, 359] width 344 height 239
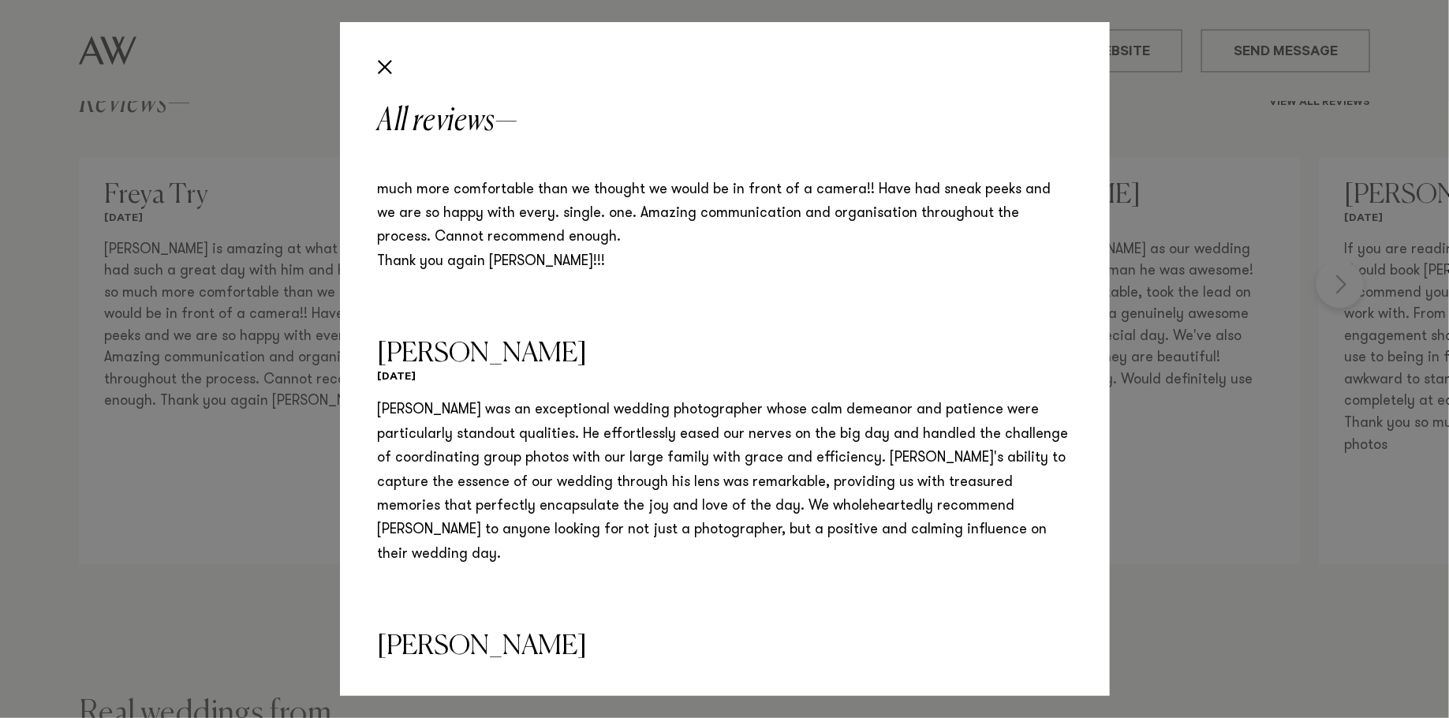
scroll to position [64, 0]
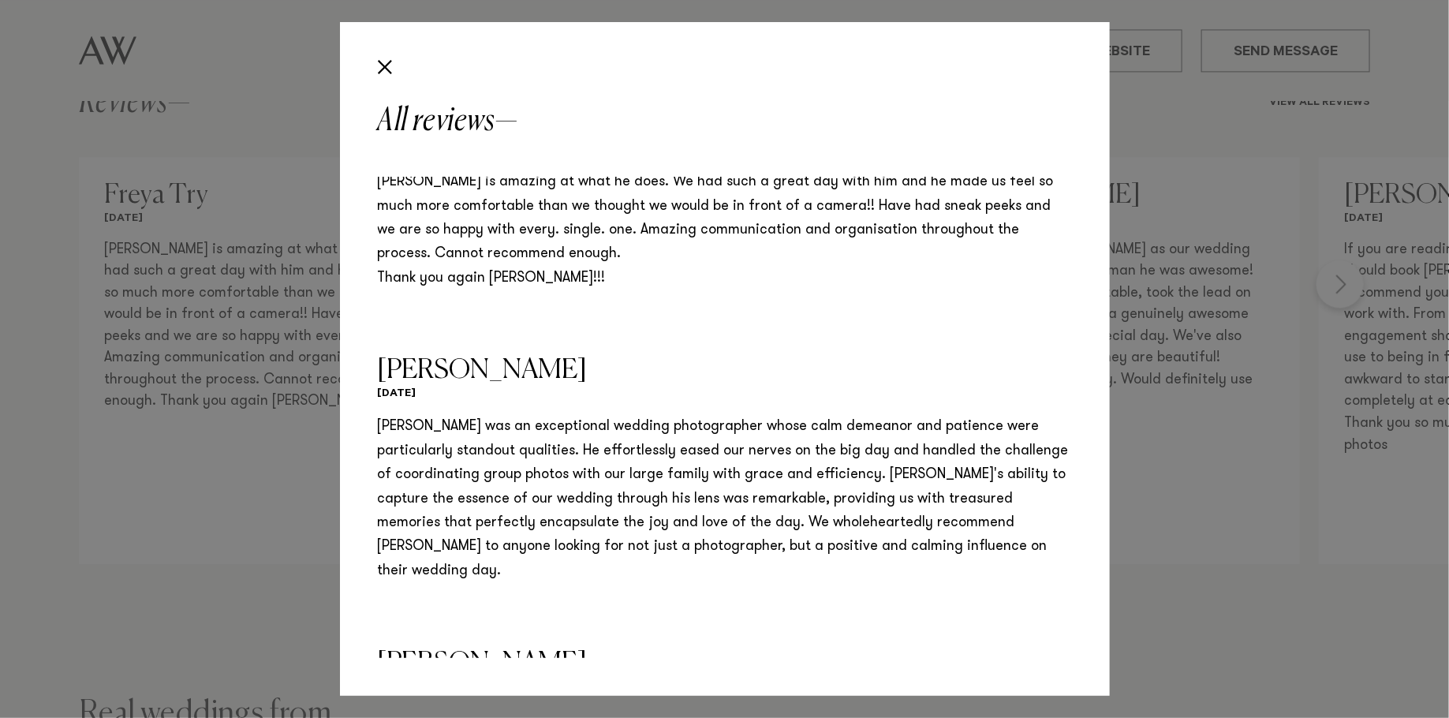
click at [278, 121] on div "All reviews [PERSON_NAME] Try [DATE] [PERSON_NAME] is amazing at what he does. …" at bounding box center [724, 359] width 1449 height 718
